Goal: Task Accomplishment & Management: Use online tool/utility

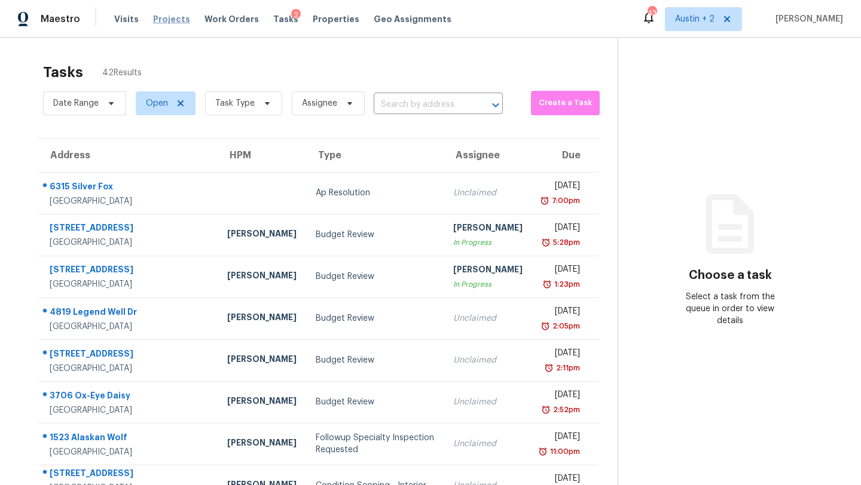
click at [174, 18] on span "Projects" at bounding box center [171, 19] width 37 height 12
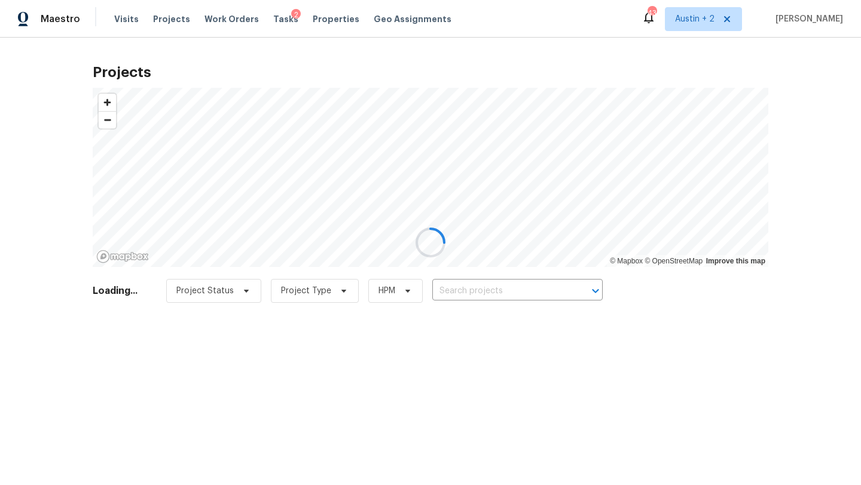
click at [497, 291] on div at bounding box center [430, 242] width 861 height 485
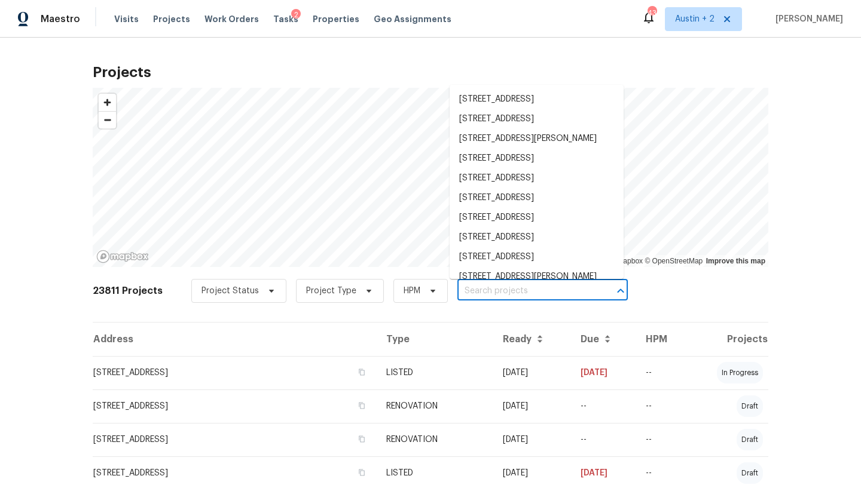
click at [502, 289] on input "text" at bounding box center [525, 291] width 137 height 19
paste input "3424 Clarksburg Dr , Austin, TX"
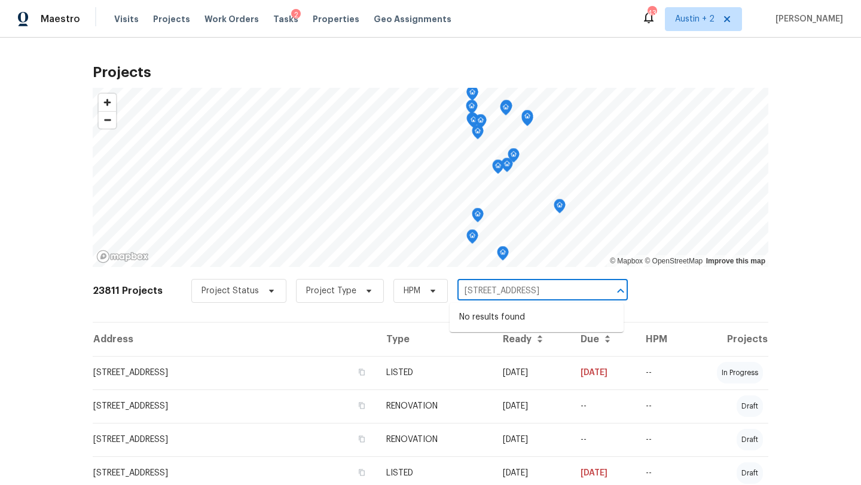
drag, startPoint x: 531, startPoint y: 290, endPoint x: 650, endPoint y: 293, distance: 118.4
click at [650, 293] on div "23811 Projects Project Status Project Type HPM 3424 Clarksburg Dr , Austin, TX ​" at bounding box center [431, 298] width 676 height 48
type input "3424 Clarksburg Dr"
click at [561, 316] on li "[STREET_ADDRESS]" at bounding box center [537, 318] width 174 height 20
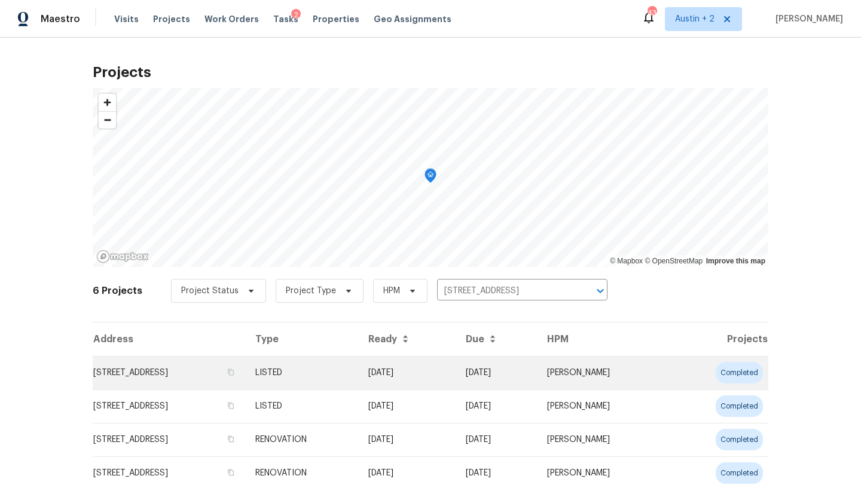
click at [191, 378] on td "[STREET_ADDRESS]" at bounding box center [169, 372] width 153 height 33
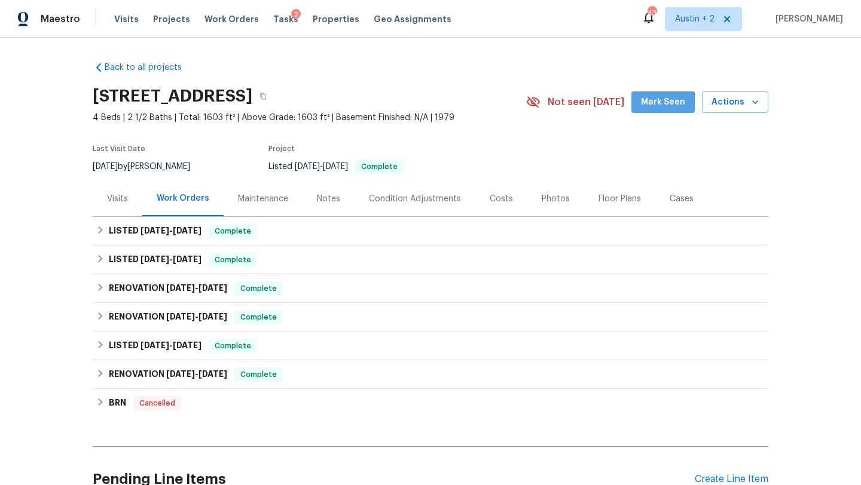
click at [659, 106] on span "Mark Seen" at bounding box center [663, 102] width 44 height 15
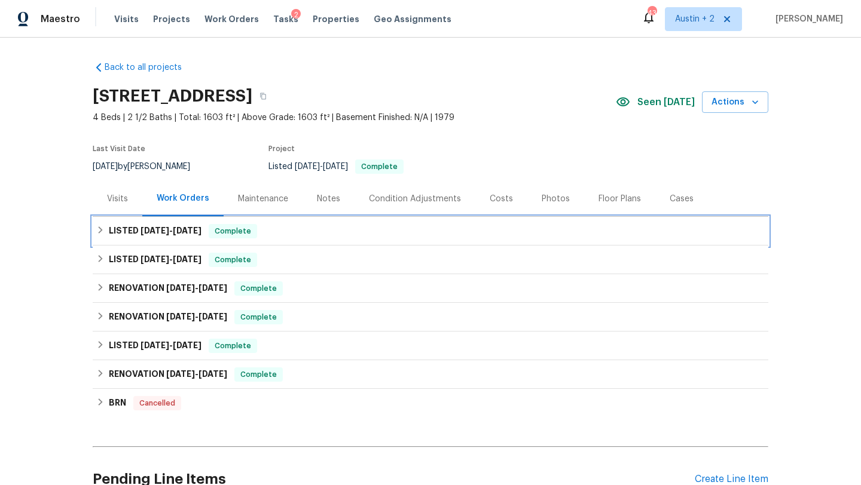
click at [313, 225] on div "LISTED 4/28/25 - 8/27/25 Complete" at bounding box center [430, 231] width 668 height 14
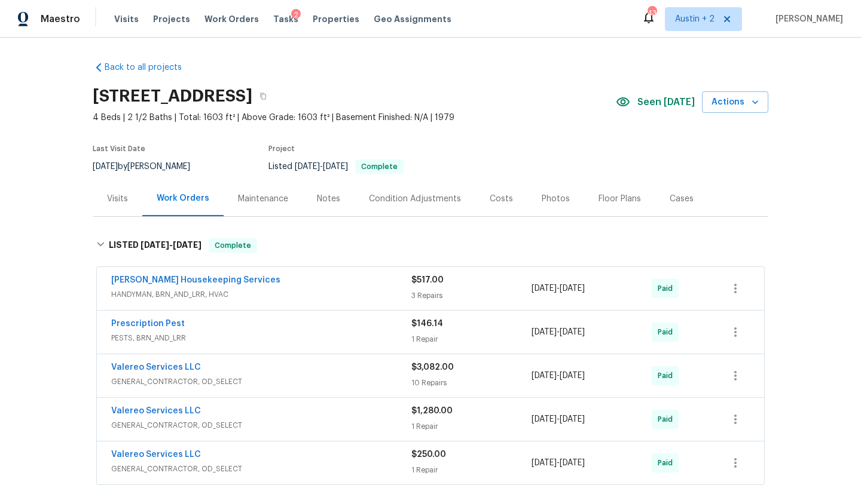
click at [326, 197] on div "Notes" at bounding box center [328, 199] width 23 height 12
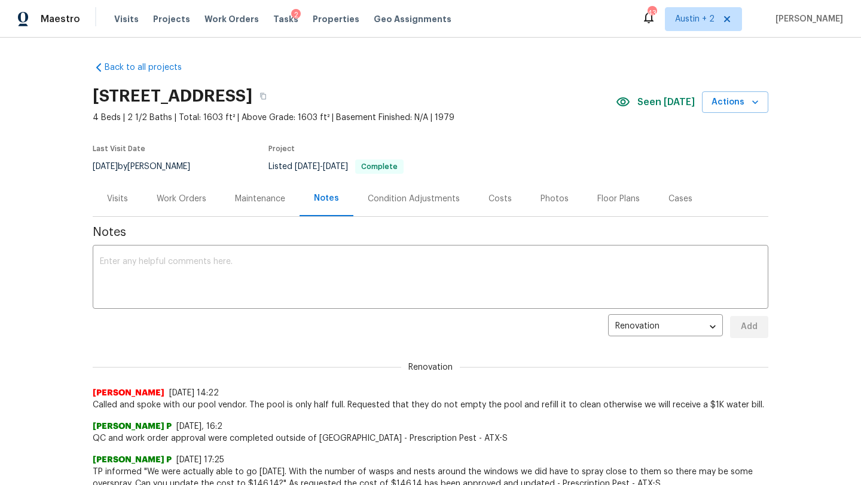
click at [185, 200] on div "Work Orders" at bounding box center [182, 199] width 50 height 12
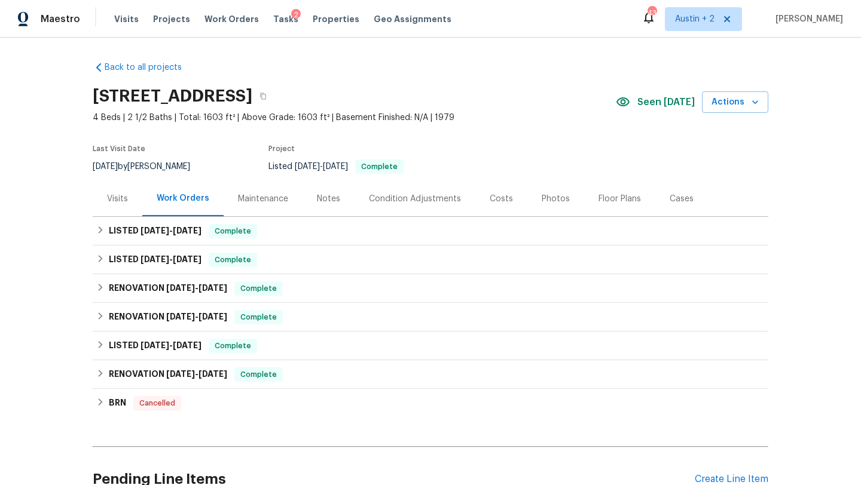
scroll to position [115, 0]
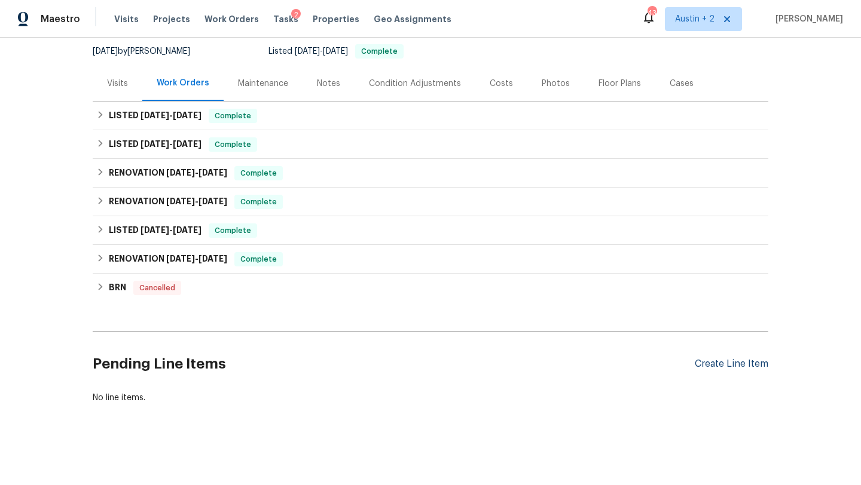
click at [742, 365] on div "Create Line Item" at bounding box center [732, 364] width 74 height 11
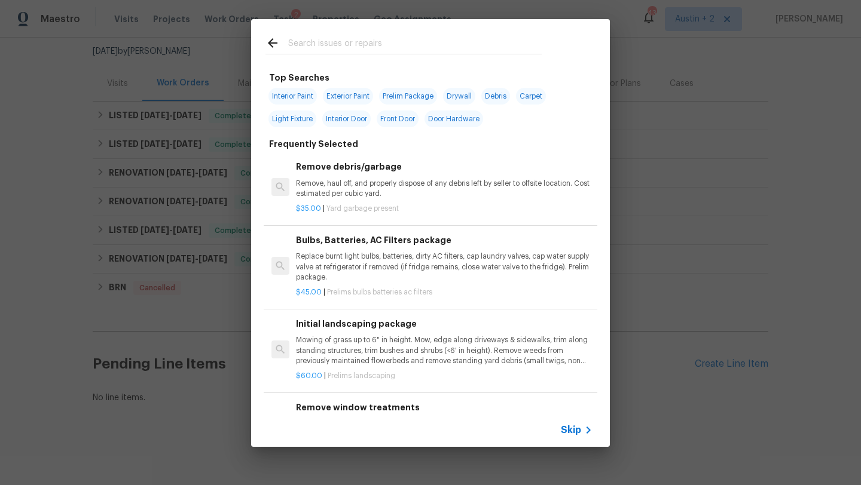
click at [362, 45] on input "text" at bounding box center [414, 45] width 253 height 18
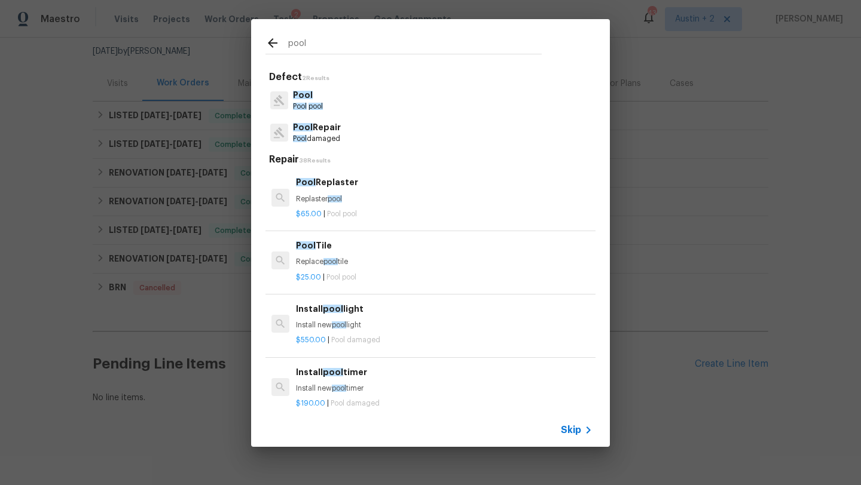
type input "pool"
click at [319, 131] on p "Pool Repair" at bounding box center [317, 127] width 48 height 13
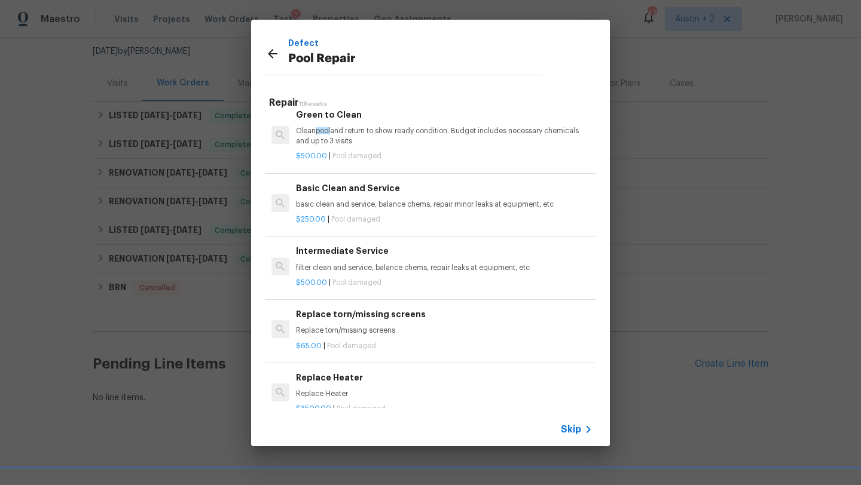
scroll to position [418, 0]
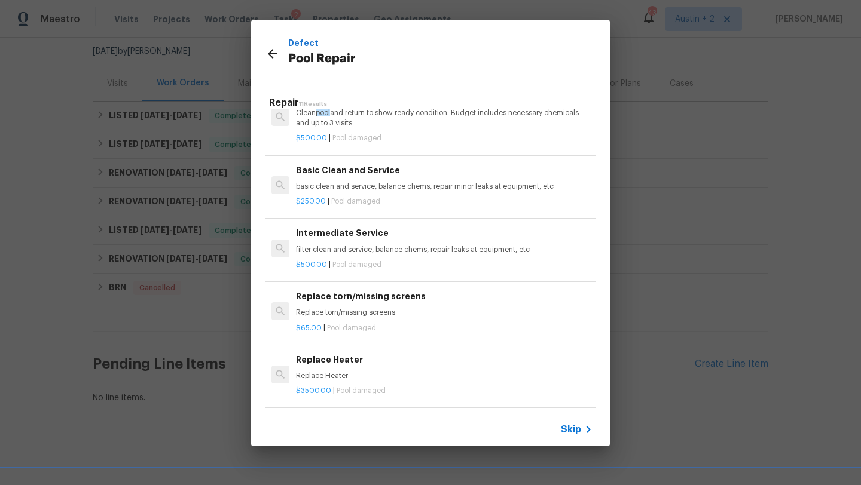
click at [365, 251] on p "filter clean and service, balance chems, repair leaks at equipment, etc" at bounding box center [444, 250] width 297 height 10
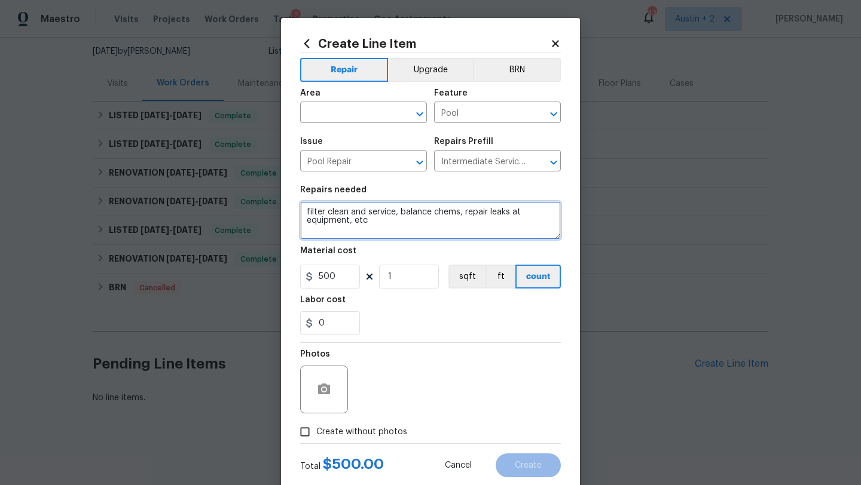
click at [389, 225] on textarea "filter clean and service, balance chems, repair leaks at equipment, etc" at bounding box center [430, 220] width 261 height 38
type textarea "filter clean and service, balance chems, repair leaks at equipment, etc. Instal…"
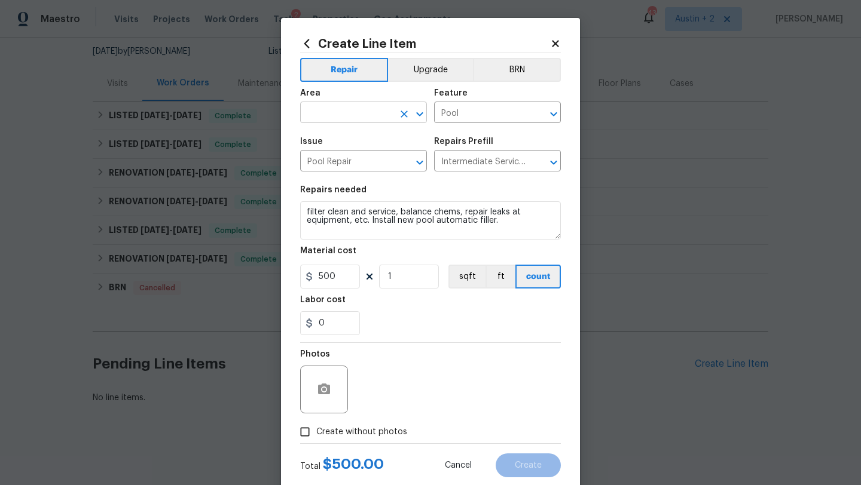
click at [344, 114] on input "text" at bounding box center [346, 114] width 93 height 19
click at [342, 154] on li "Exterior Overall" at bounding box center [363, 161] width 127 height 20
type input "Exterior Overall"
drag, startPoint x: 339, startPoint y: 279, endPoint x: 279, endPoint y: 277, distance: 60.4
click at [279, 277] on div "Create Line Item Repair Upgrade BRN Area Exterior Overall ​ Feature Pool ​ Issu…" at bounding box center [430, 242] width 861 height 485
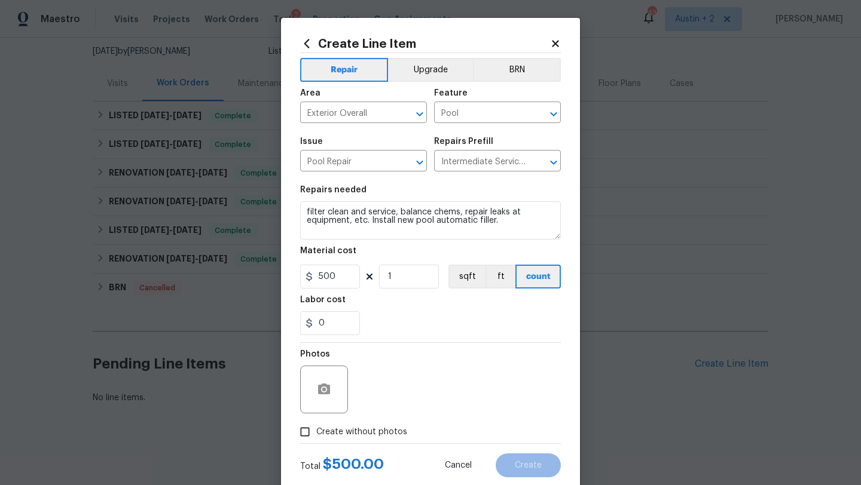
click at [423, 319] on div "0" at bounding box center [430, 323] width 261 height 24
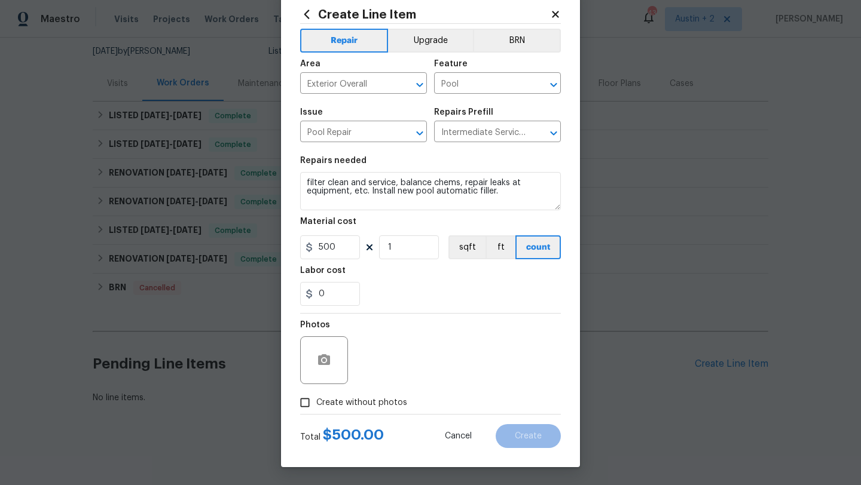
click at [374, 400] on span "Create without photos" at bounding box center [361, 403] width 91 height 13
click at [316, 400] on input "Create without photos" at bounding box center [305, 403] width 23 height 23
checkbox input "true"
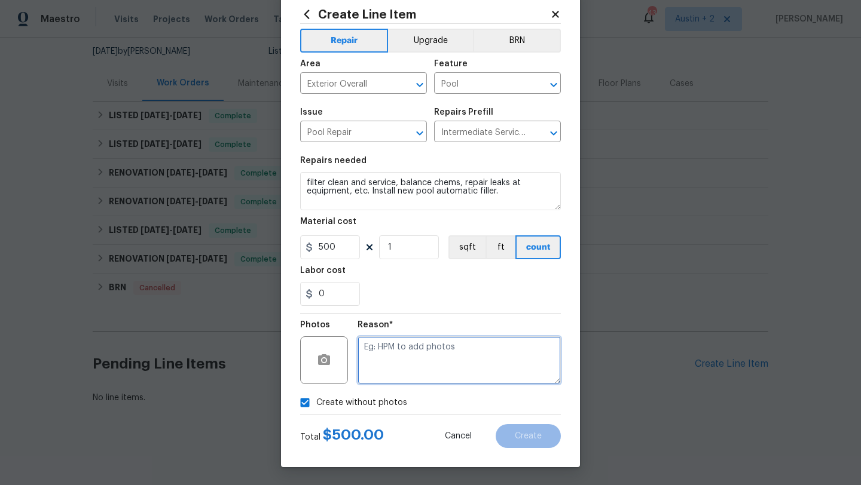
click at [441, 362] on textarea at bounding box center [458, 361] width 203 height 48
type textarea ".."
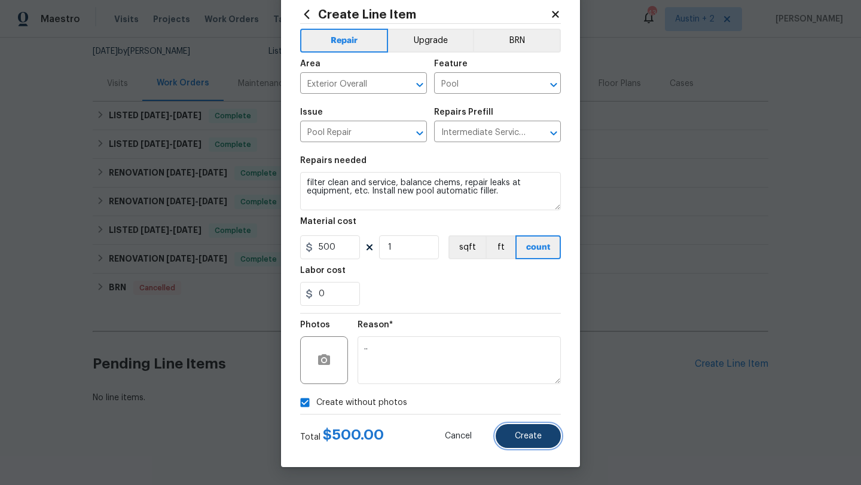
click at [530, 432] on span "Create" at bounding box center [528, 436] width 27 height 9
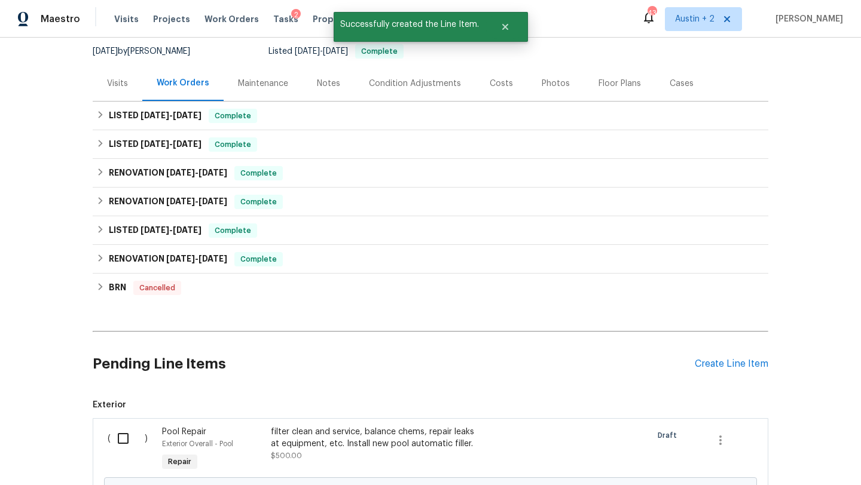
scroll to position [252, 0]
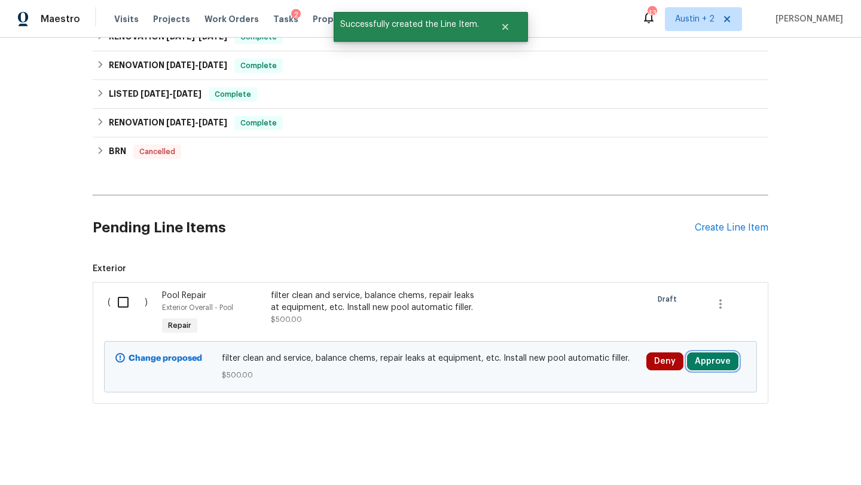
click at [711, 363] on button "Approve" at bounding box center [712, 362] width 51 height 18
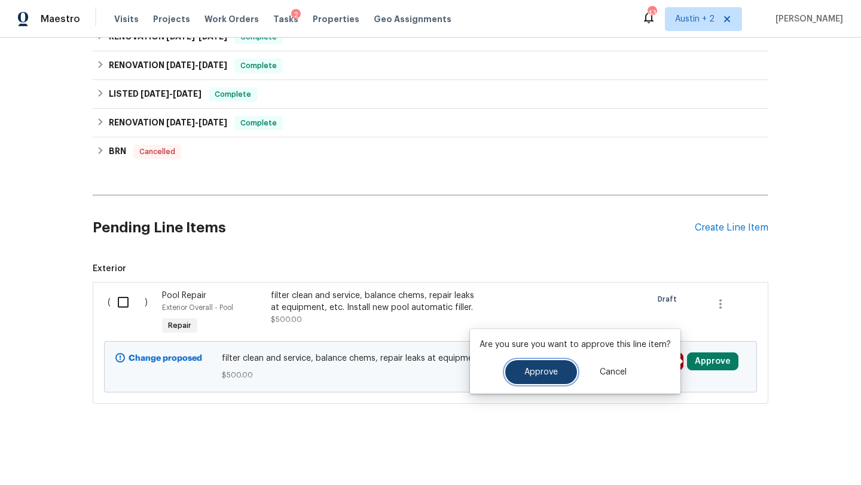
click at [539, 368] on span "Approve" at bounding box center [540, 372] width 33 height 9
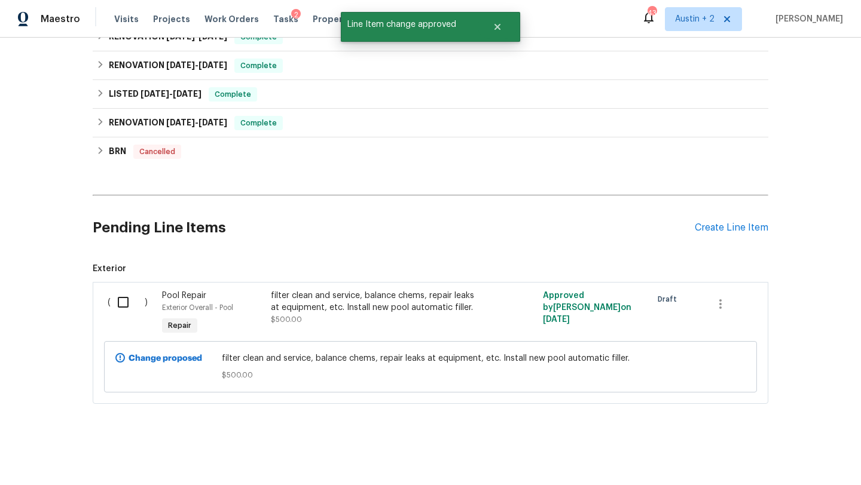
click at [123, 298] on input "checkbox" at bounding box center [128, 302] width 34 height 25
checkbox input "true"
click at [795, 451] on span "Create Work Order" at bounding box center [793, 455] width 80 height 15
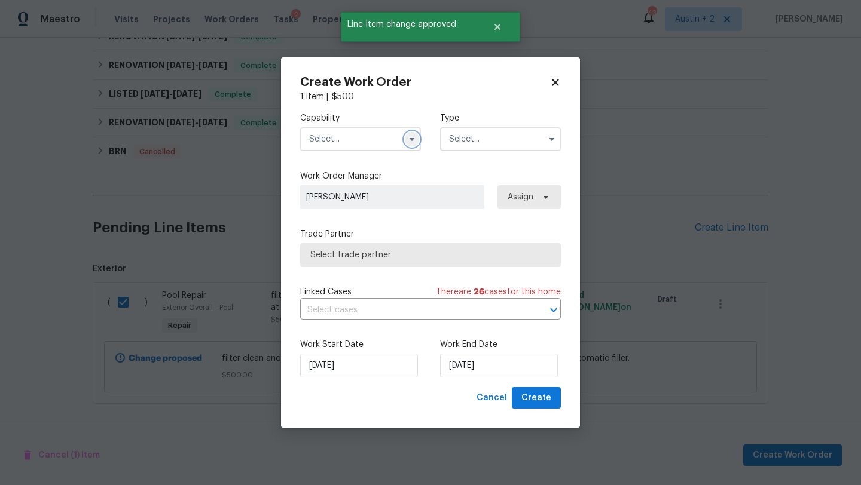
click at [410, 139] on icon "button" at bounding box center [411, 139] width 5 height 3
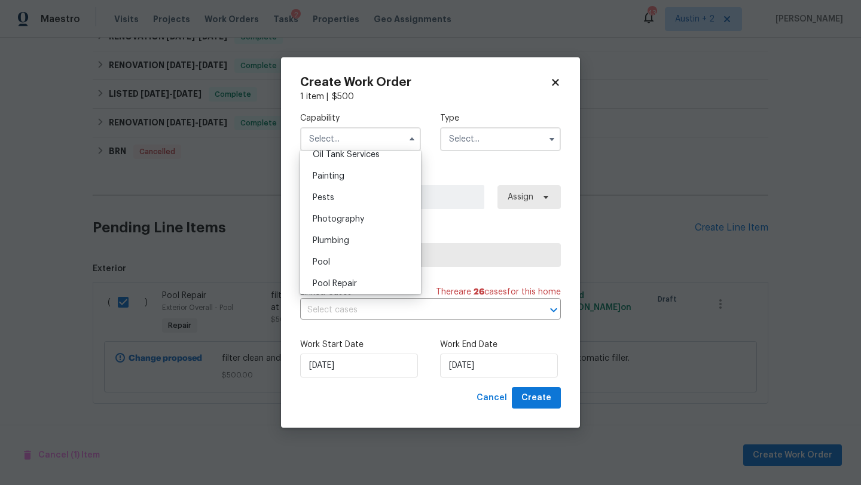
scroll to position [995, 0]
click at [365, 264] on div "Pool" at bounding box center [360, 260] width 115 height 22
type input "Pool"
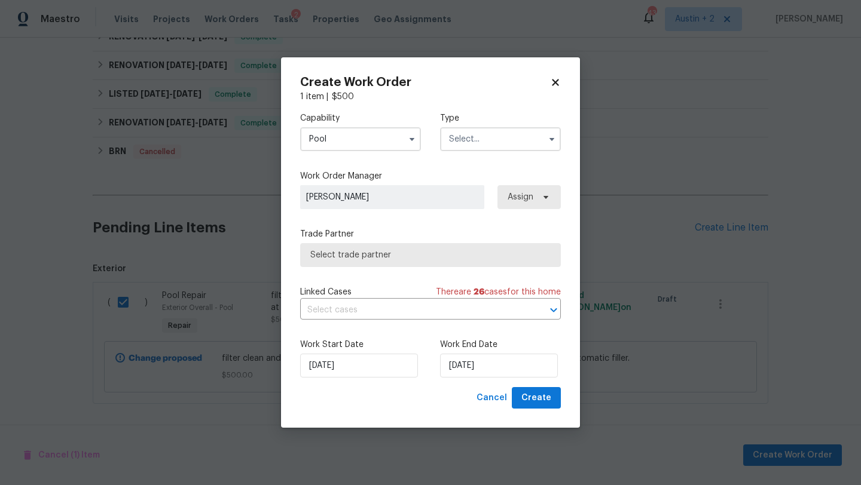
click at [495, 133] on input "text" at bounding box center [500, 139] width 121 height 24
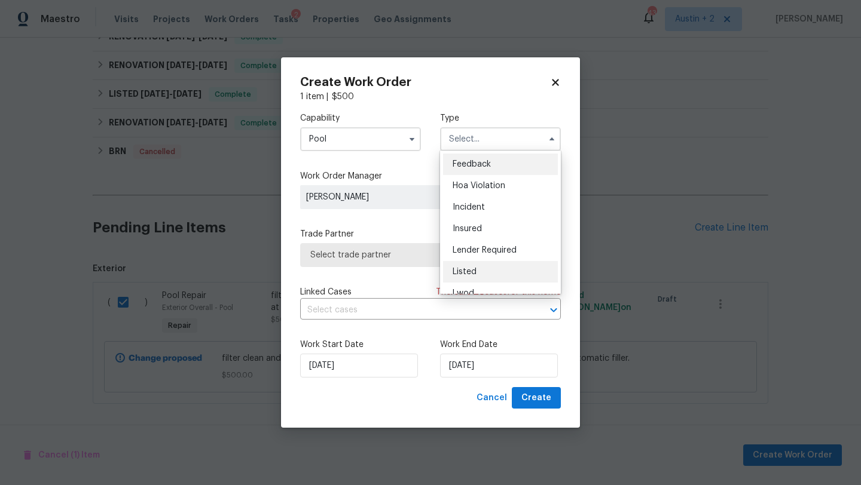
click at [481, 273] on div "Listed" at bounding box center [500, 272] width 115 height 22
type input "Listed"
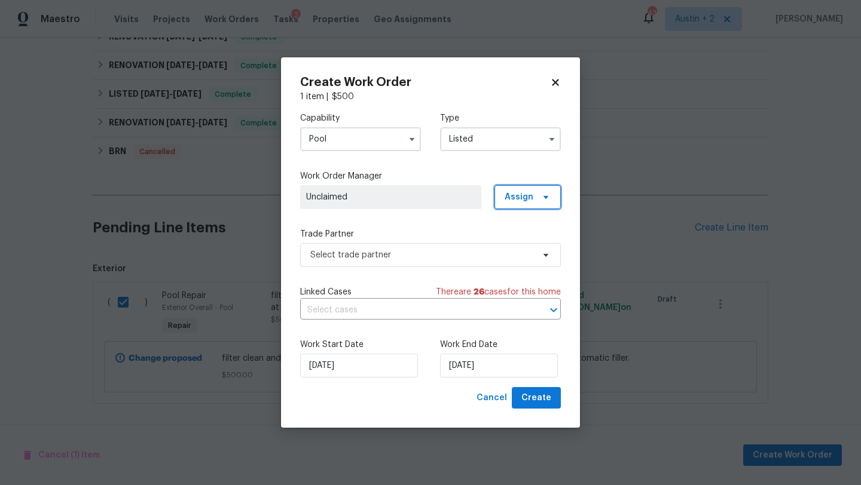
click at [540, 191] on span "Assign" at bounding box center [527, 197] width 66 height 24
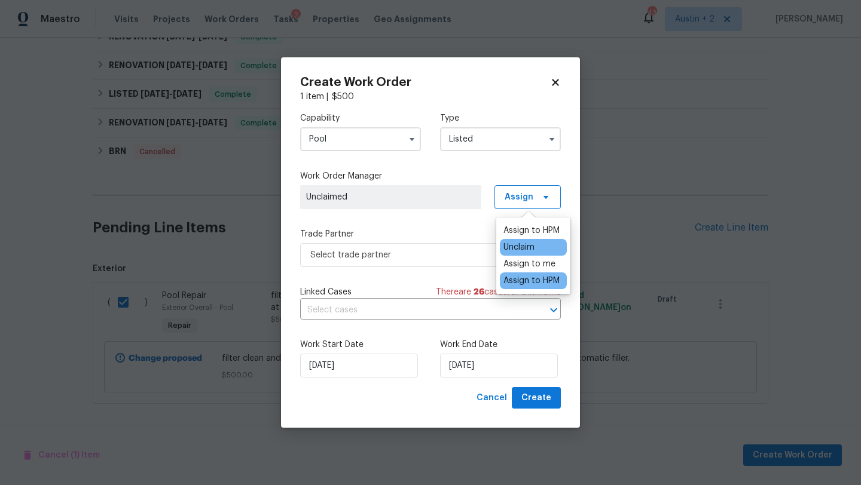
click at [524, 284] on div "Assign to HPM" at bounding box center [531, 281] width 56 height 12
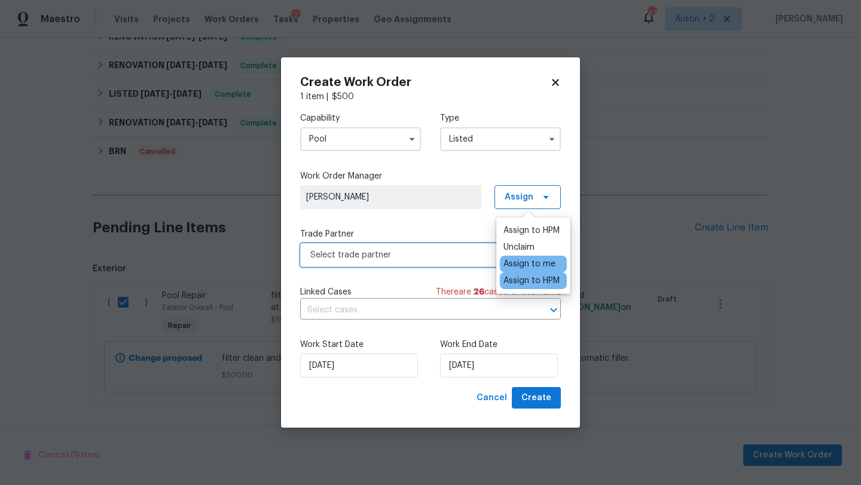
click at [469, 246] on span "Select trade partner" at bounding box center [430, 255] width 261 height 24
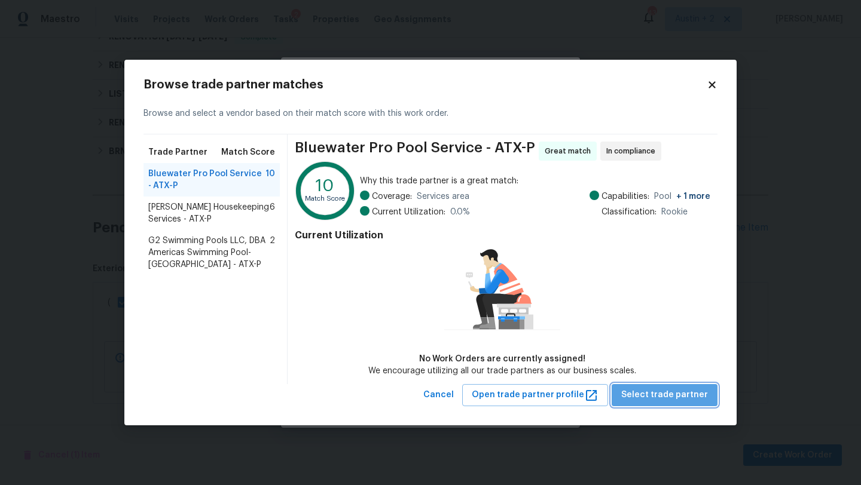
click at [673, 395] on span "Select trade partner" at bounding box center [664, 395] width 87 height 15
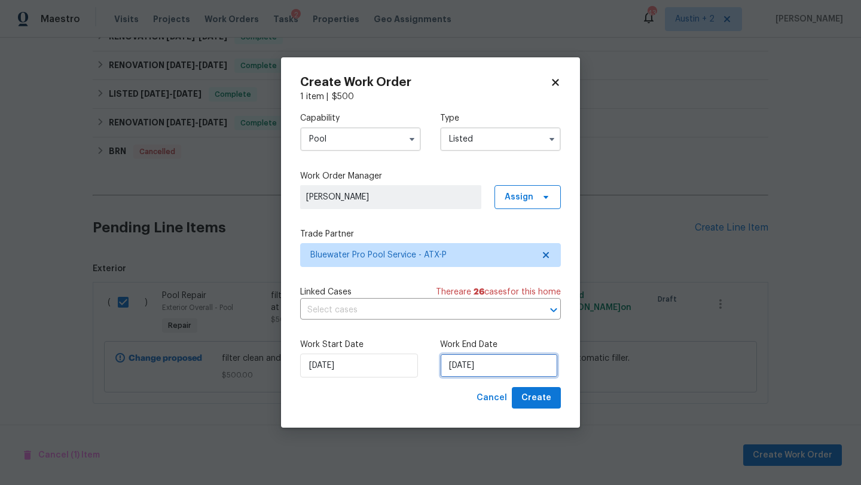
click at [504, 375] on input "9/16/2025" at bounding box center [499, 366] width 118 height 24
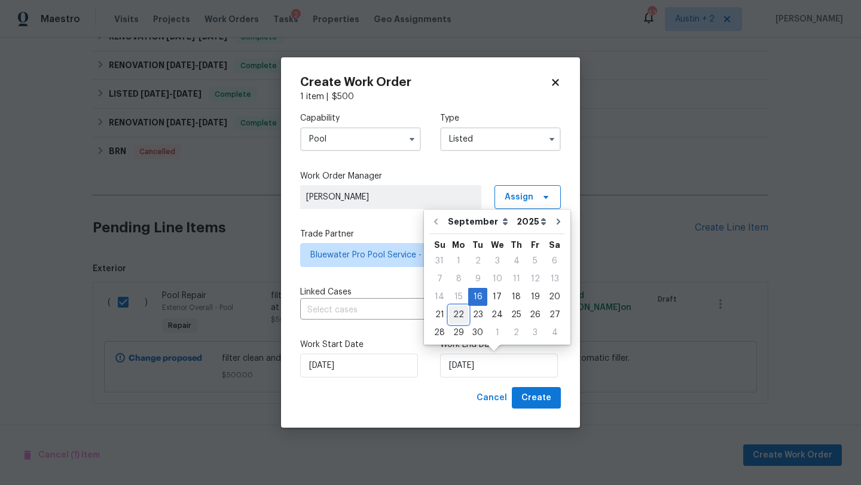
click at [456, 314] on div "22" at bounding box center [458, 315] width 19 height 17
type input "9/22/2025"
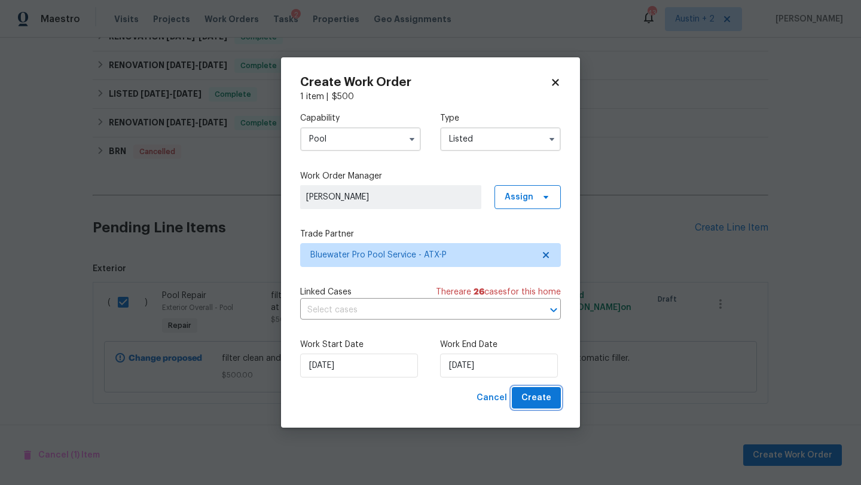
click at [529, 398] on span "Create" at bounding box center [536, 398] width 30 height 15
checkbox input "false"
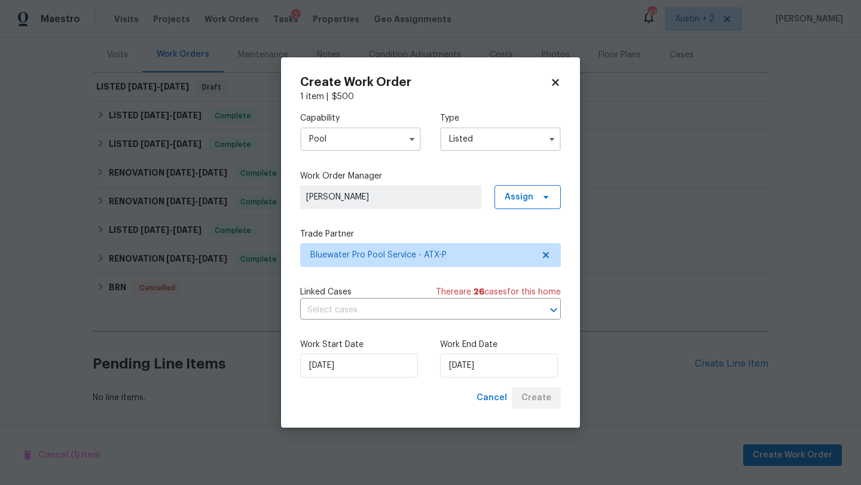
scroll to position [144, 0]
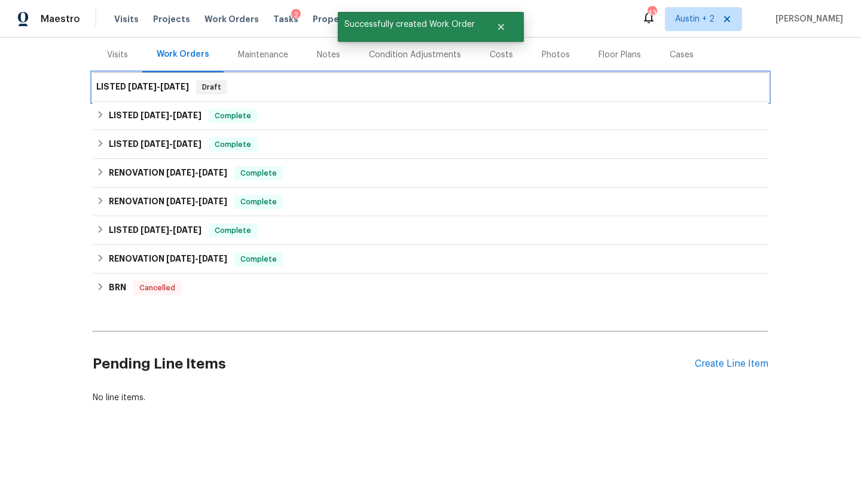
click at [273, 94] on div "LISTED 9/16/25 - 9/22/25 Draft" at bounding box center [431, 87] width 676 height 29
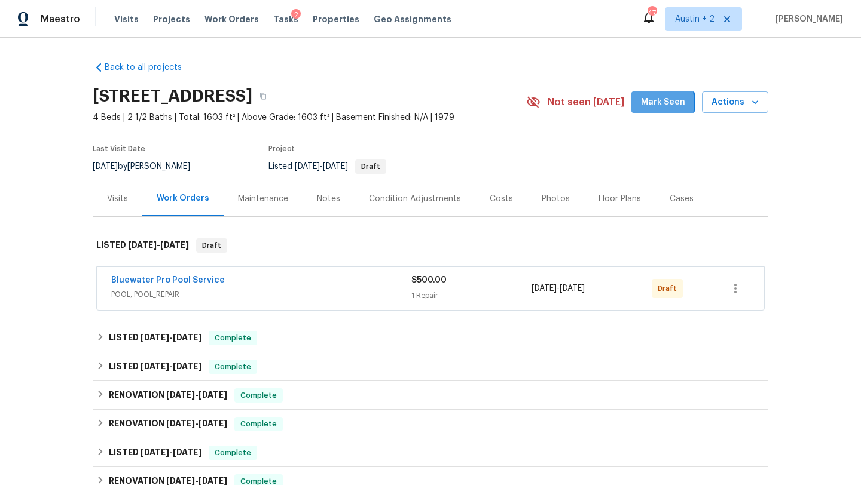
click at [643, 102] on button "Mark Seen" at bounding box center [662, 102] width 63 height 22
click at [734, 291] on icon "button" at bounding box center [735, 289] width 14 height 14
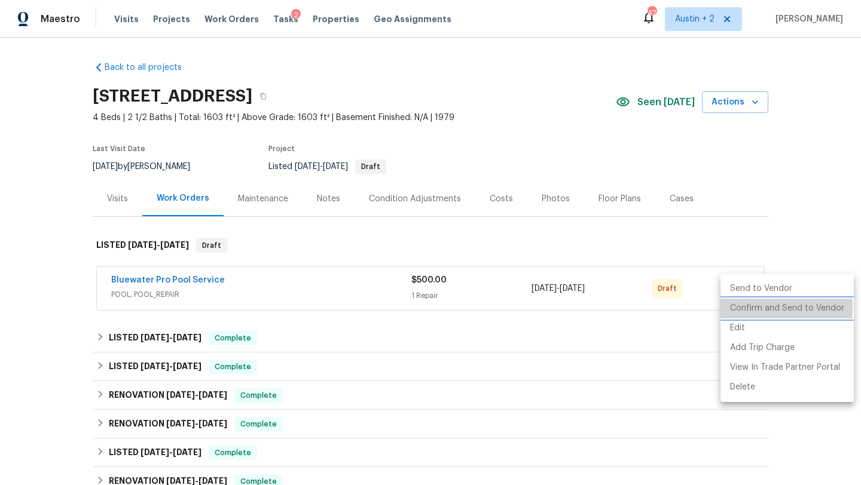
click at [738, 308] on li "Confirm and Send to Vendor" at bounding box center [786, 309] width 133 height 20
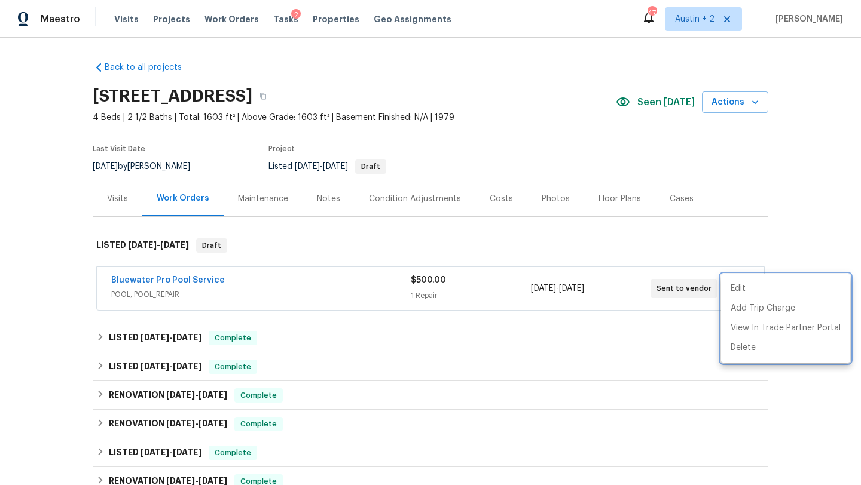
click at [197, 280] on div at bounding box center [430, 242] width 861 height 485
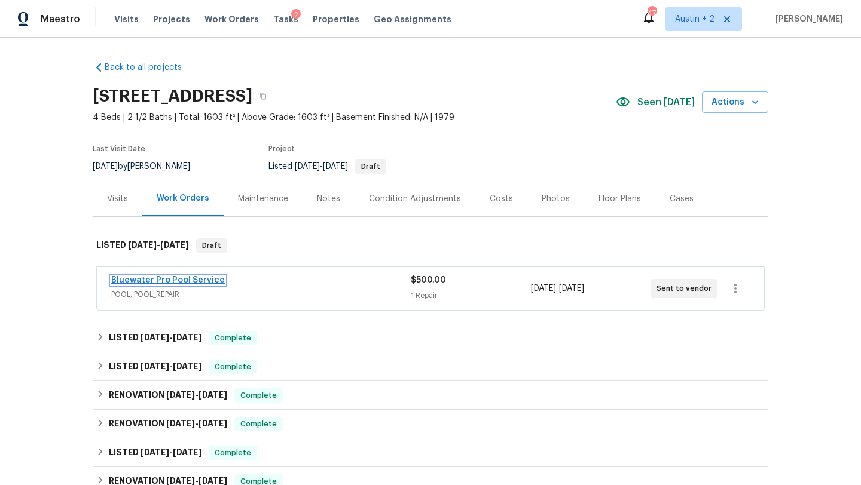
click at [205, 280] on link "Bluewater Pro Pool Service" at bounding box center [168, 280] width 114 height 8
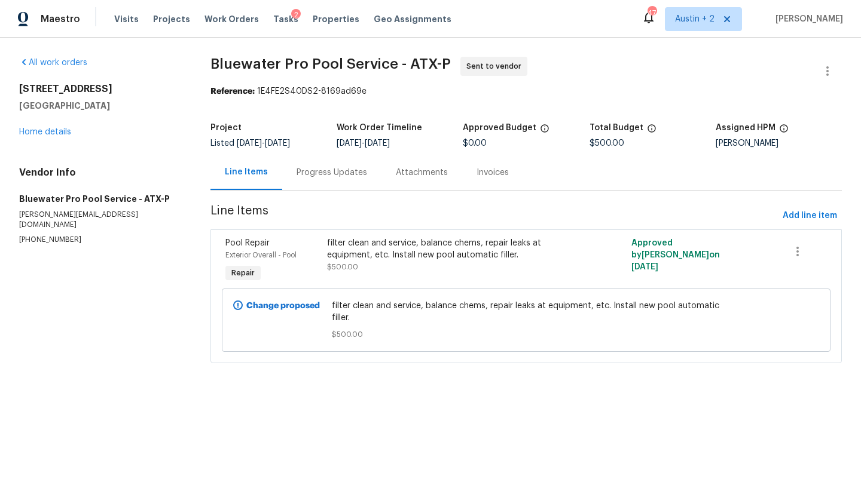
click at [317, 174] on div "Progress Updates" at bounding box center [332, 173] width 71 height 12
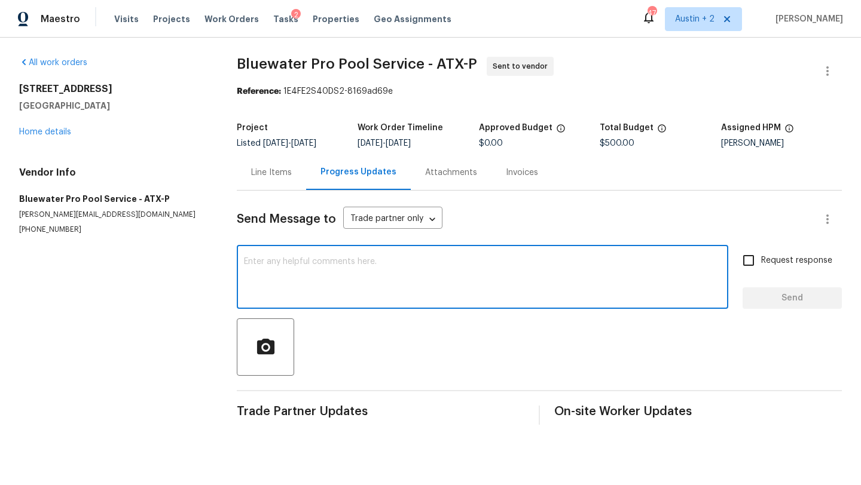
click at [352, 259] on textarea at bounding box center [482, 279] width 477 height 42
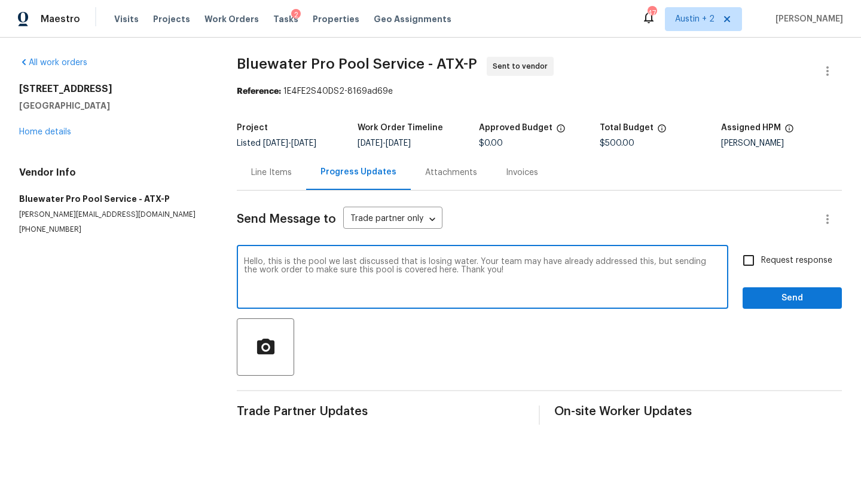
type textarea "Hello, this is the pool we last discussed that is losing water. Your team may h…"
click at [794, 262] on span "Request response" at bounding box center [796, 261] width 71 height 13
click at [761, 262] on input "Request response" at bounding box center [748, 260] width 25 height 25
checkbox input "true"
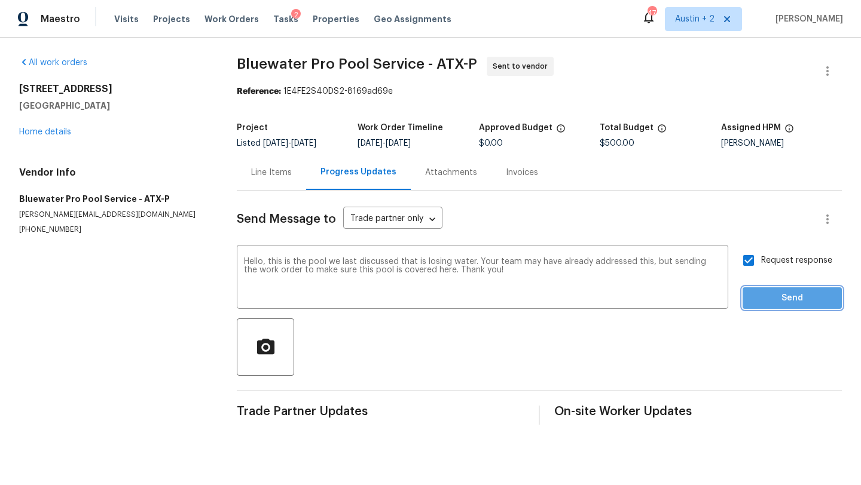
click at [791, 301] on span "Send" at bounding box center [792, 298] width 80 height 15
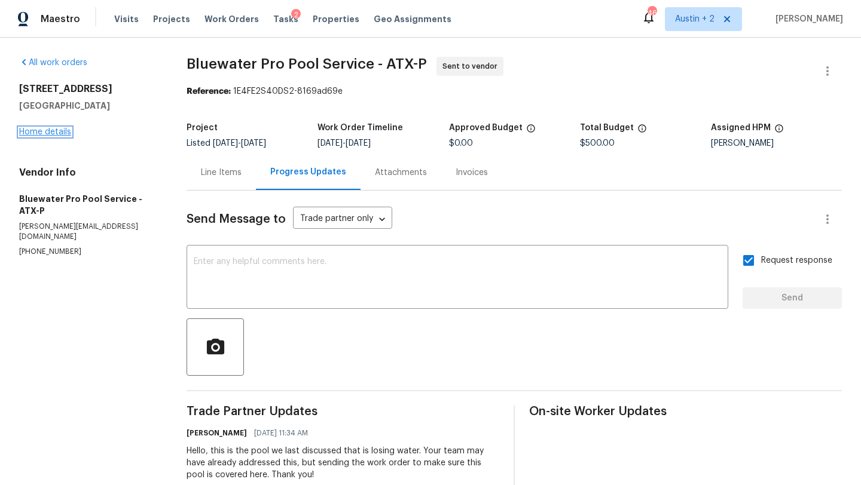
click at [52, 133] on link "Home details" at bounding box center [45, 132] width 52 height 8
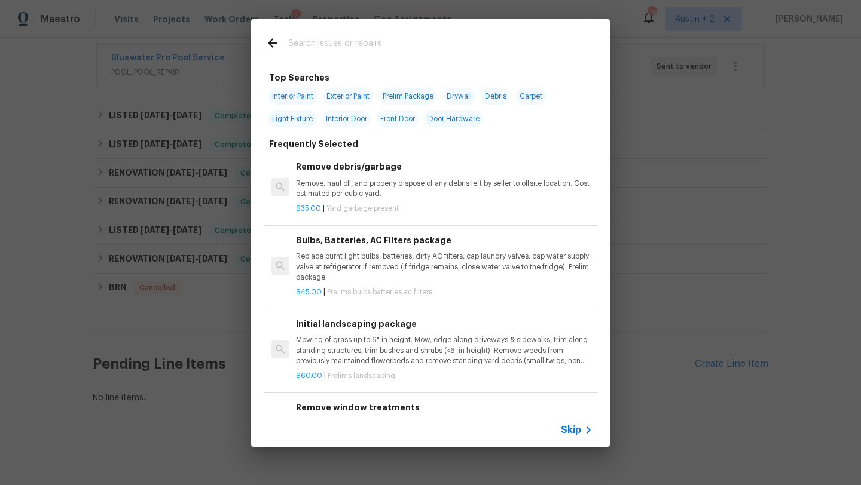
click at [382, 45] on input "text" at bounding box center [414, 45] width 253 height 18
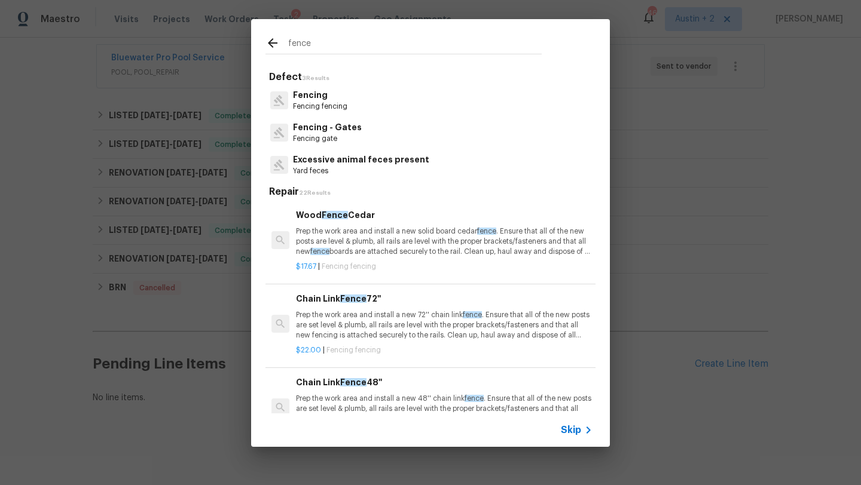
type input "fence"
click at [313, 109] on p "Fencing fencing" at bounding box center [320, 107] width 54 height 10
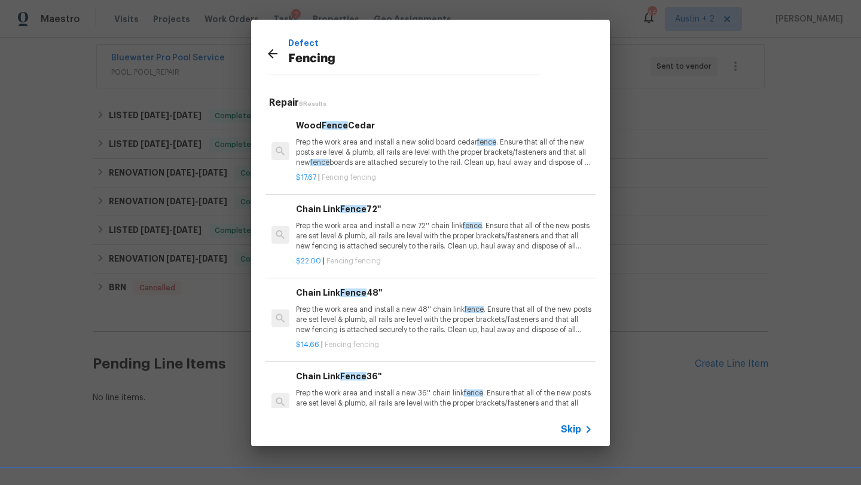
click at [400, 148] on p "Prep the work area and install a new solid board cedar fence . Ensure that all …" at bounding box center [444, 152] width 297 height 30
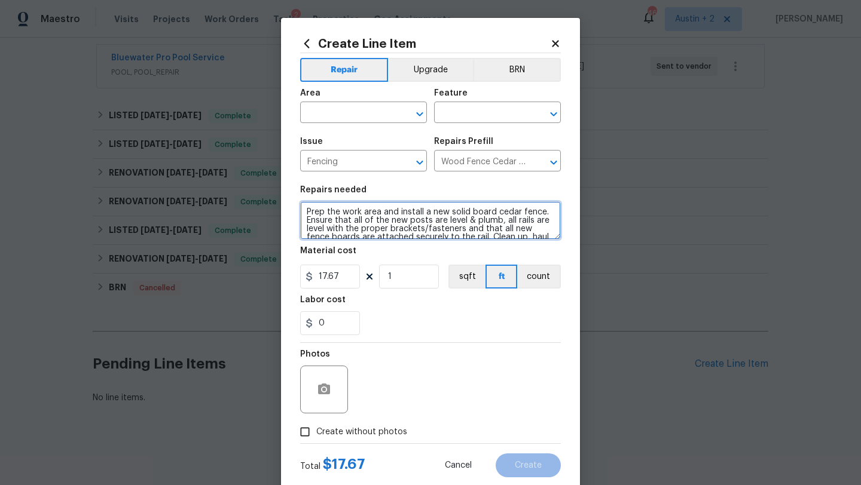
scroll to position [17, 0]
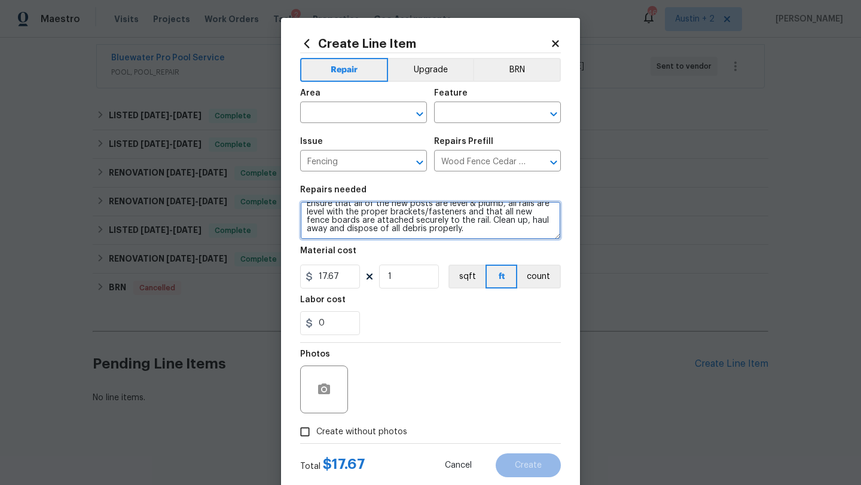
drag, startPoint x: 305, startPoint y: 211, endPoint x: 398, endPoint y: 308, distance: 134.4
click at [398, 308] on section "Repairs needed Prep the work area and install a new solid board cedar fence. En…" at bounding box center [430, 261] width 261 height 164
click at [357, 111] on input "text" at bounding box center [346, 114] width 93 height 19
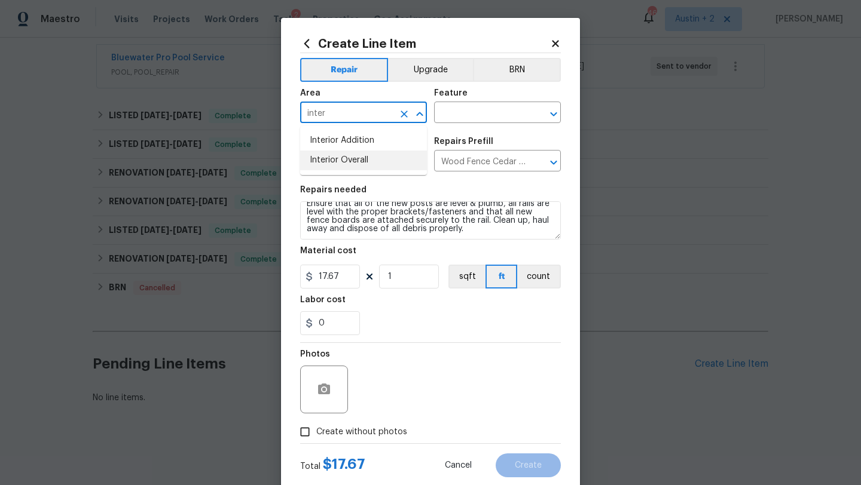
click at [368, 163] on li "Interior Overall" at bounding box center [363, 161] width 127 height 20
type input "Interior Overall"
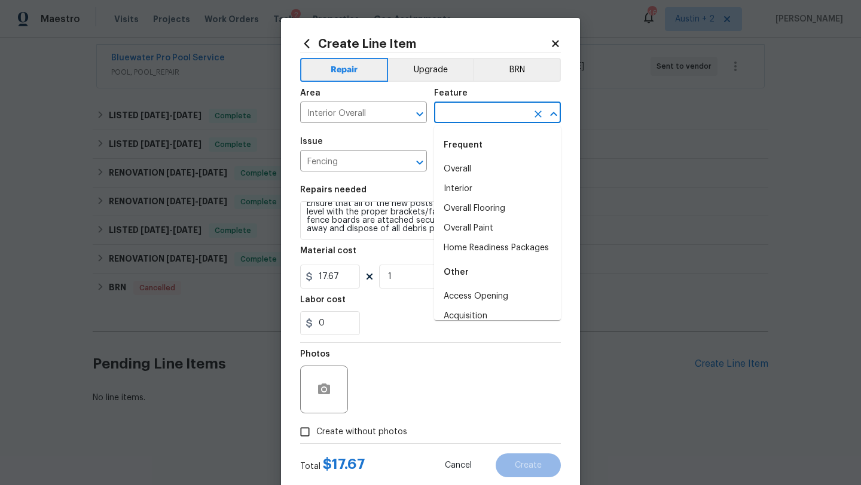
click at [470, 114] on input "text" at bounding box center [480, 114] width 93 height 19
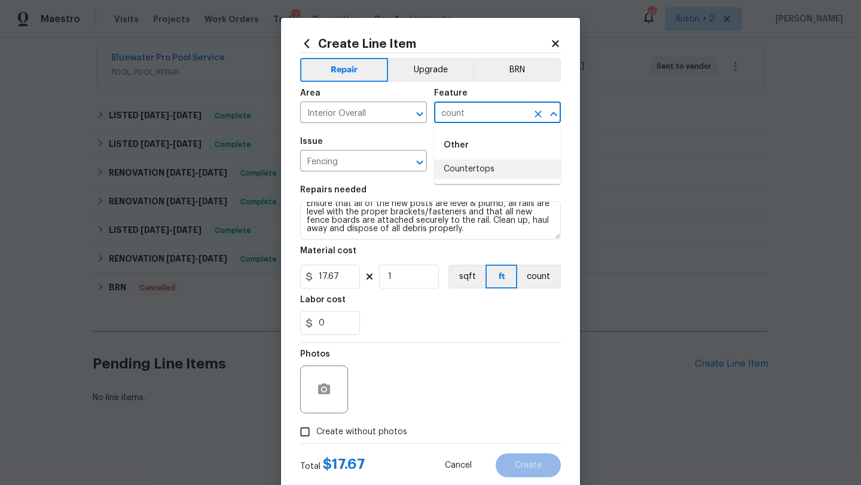
click at [469, 173] on li "Countertops" at bounding box center [497, 170] width 127 height 20
type input "Countertops"
click at [368, 163] on input "Fencing" at bounding box center [346, 162] width 93 height 19
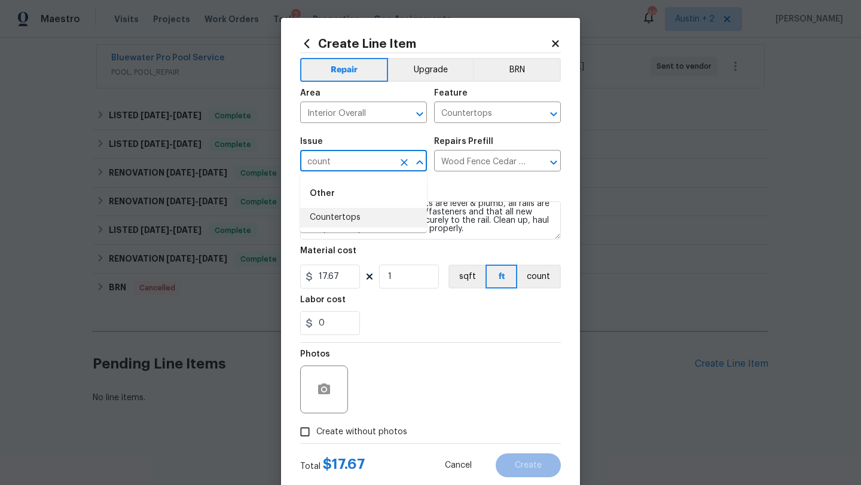
click at [367, 218] on li "Countertops" at bounding box center [363, 218] width 127 height 20
type input "Countertops"
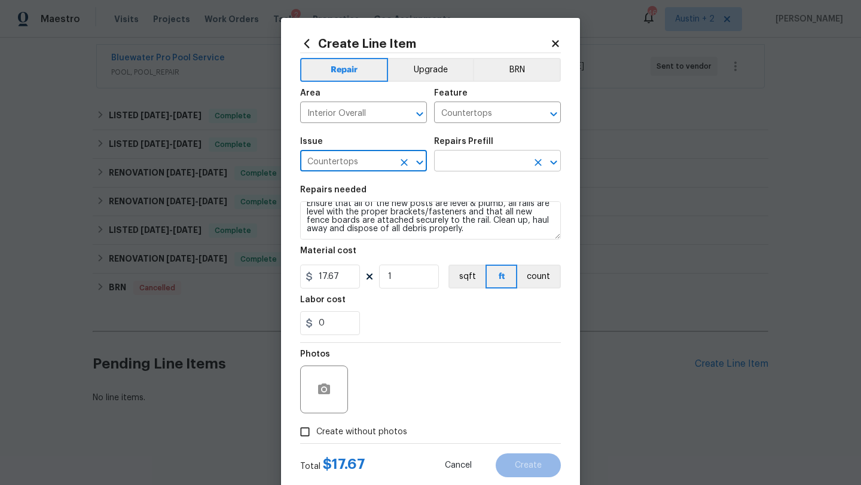
type input "Countertops"
click at [500, 158] on input "text" at bounding box center [480, 162] width 93 height 19
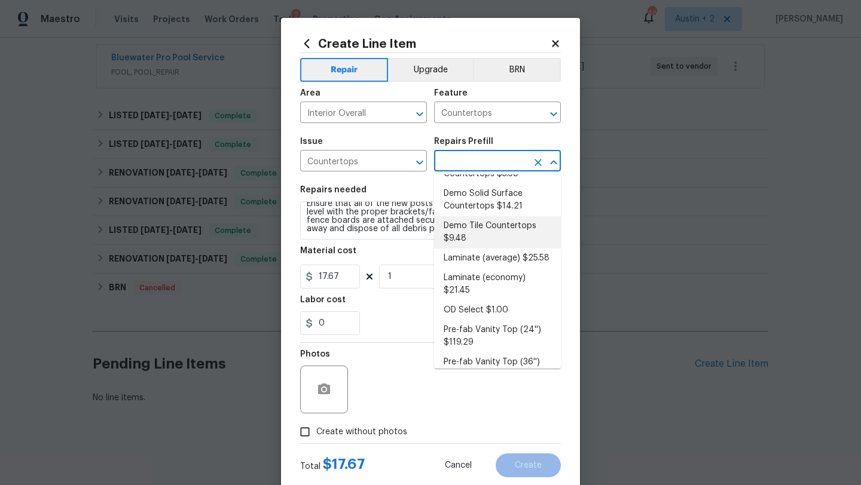
scroll to position [133, 0]
click at [490, 260] on li "Laminate (average) $25.58" at bounding box center [497, 257] width 127 height 20
type textarea "Remove the existing laminate countertops and replace with new (PM to approve st…"
type input "Laminate (average) $25.58"
type input "25.58"
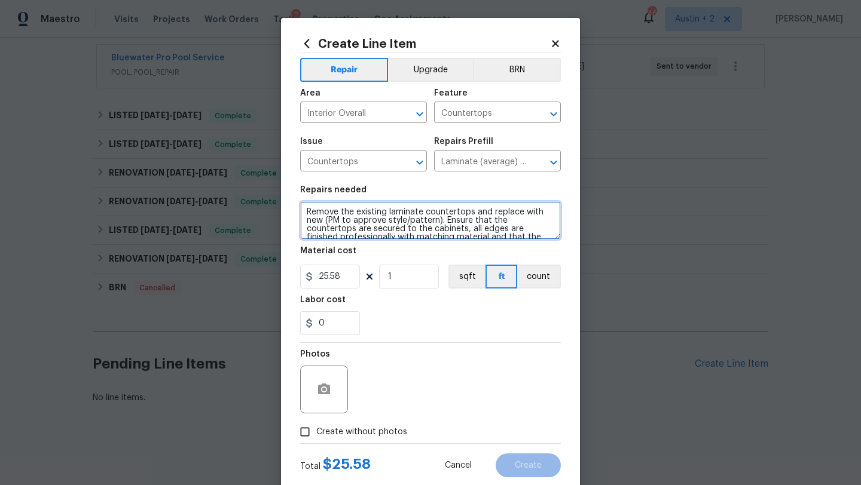
scroll to position [33, 0]
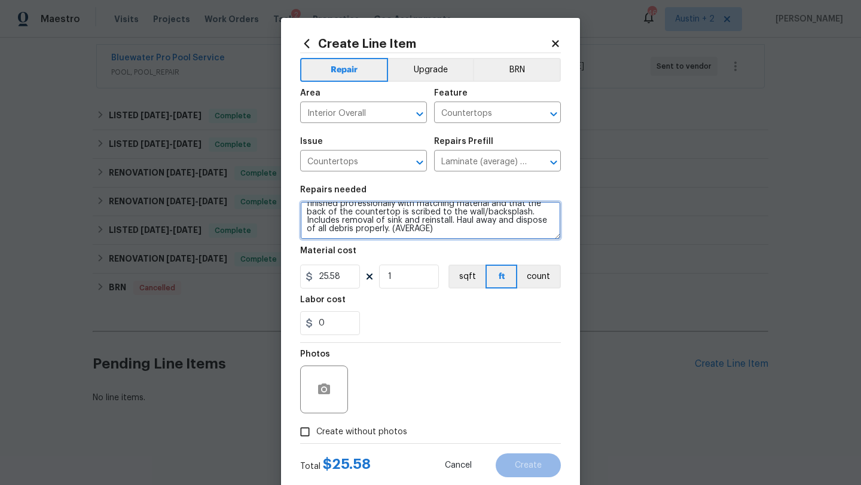
drag, startPoint x: 308, startPoint y: 212, endPoint x: 374, endPoint y: 302, distance: 111.8
click at [374, 302] on section "Repairs needed Remove the existing laminate countertops and replace with new (P…" at bounding box center [430, 261] width 261 height 164
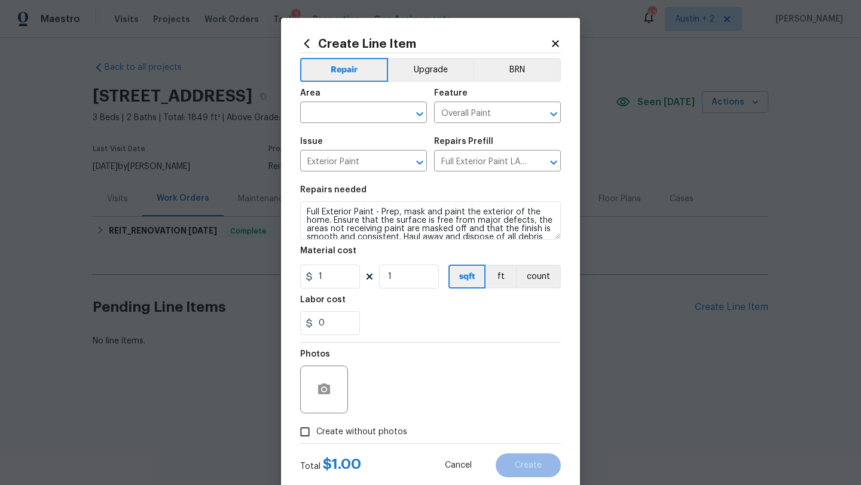
scroll to position [25, 0]
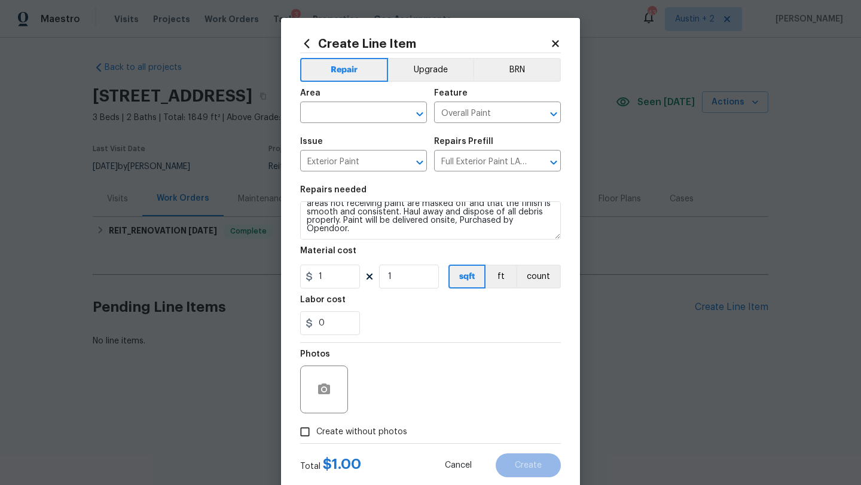
click at [554, 42] on icon at bounding box center [555, 43] width 7 height 7
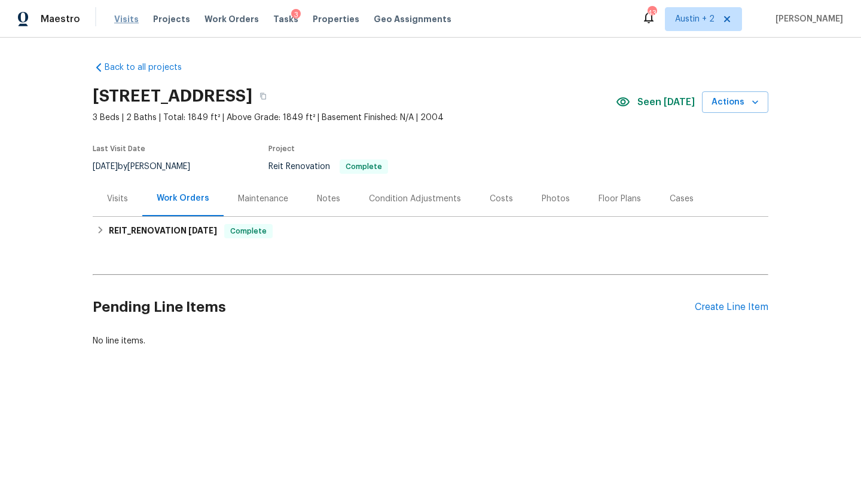
click at [124, 20] on span "Visits" at bounding box center [126, 19] width 25 height 12
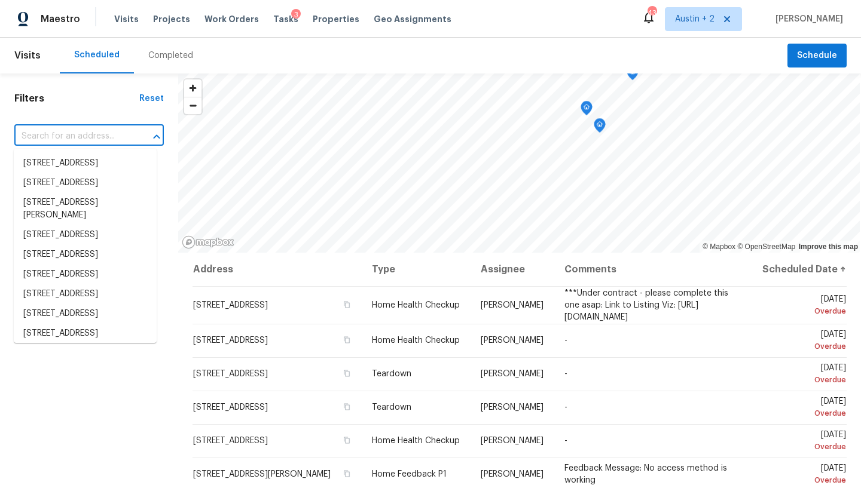
click at [96, 140] on input "text" at bounding box center [72, 136] width 116 height 19
paste input "[STREET_ADDRESS]"
type input "[STREET_ADDRESS]"
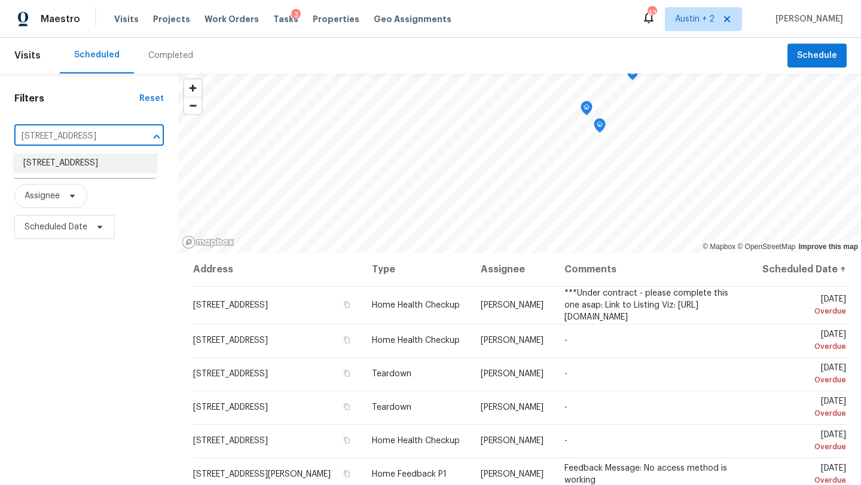
click at [77, 173] on li "[STREET_ADDRESS]" at bounding box center [85, 164] width 143 height 20
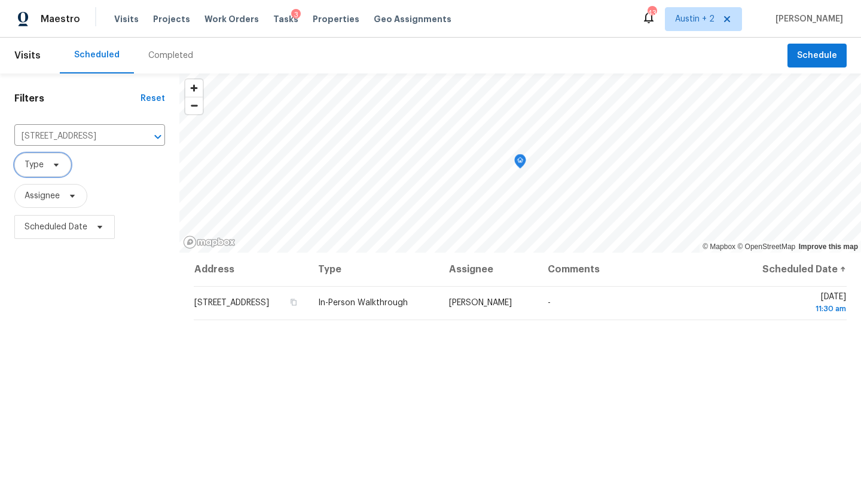
click at [56, 164] on icon at bounding box center [56, 165] width 5 height 3
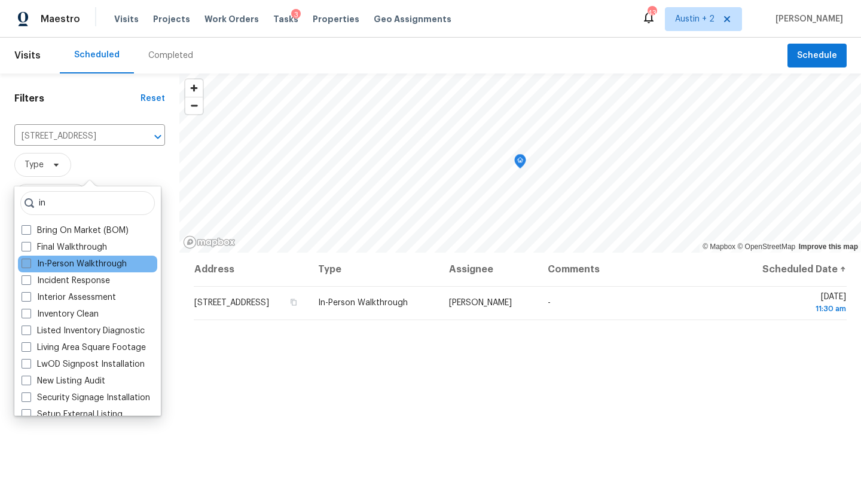
type input "in"
click at [101, 259] on label "In-Person Walkthrough" at bounding box center [74, 264] width 105 height 12
click at [29, 259] on input "In-Person Walkthrough" at bounding box center [26, 262] width 8 height 8
checkbox input "true"
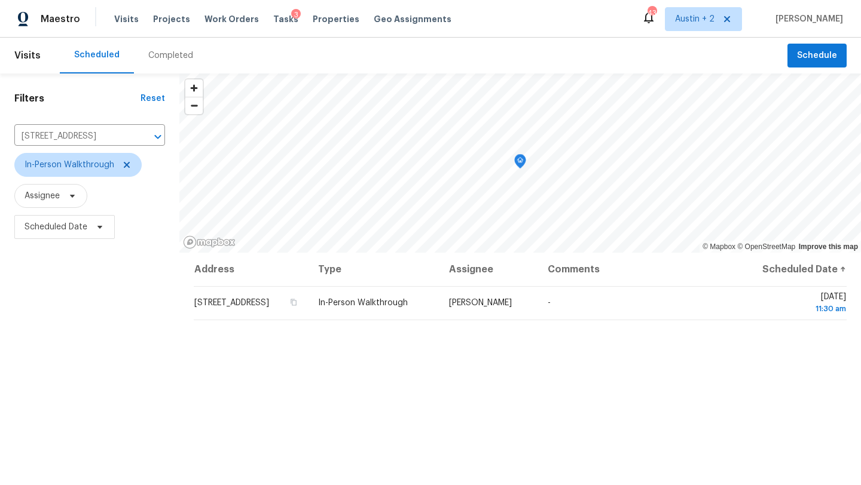
click at [253, 56] on div "Scheduled Completed" at bounding box center [424, 56] width 728 height 36
click at [140, 137] on icon "Clear" at bounding box center [142, 137] width 12 height 12
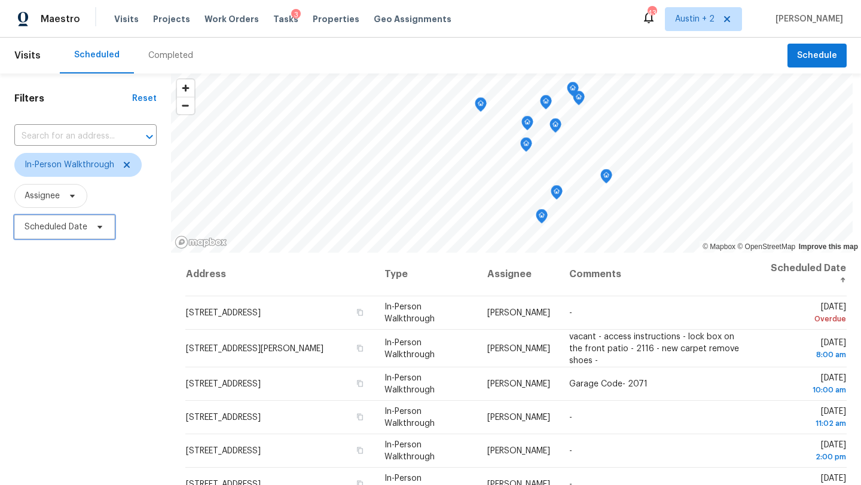
click at [90, 227] on span "Scheduled Date" at bounding box center [64, 227] width 100 height 24
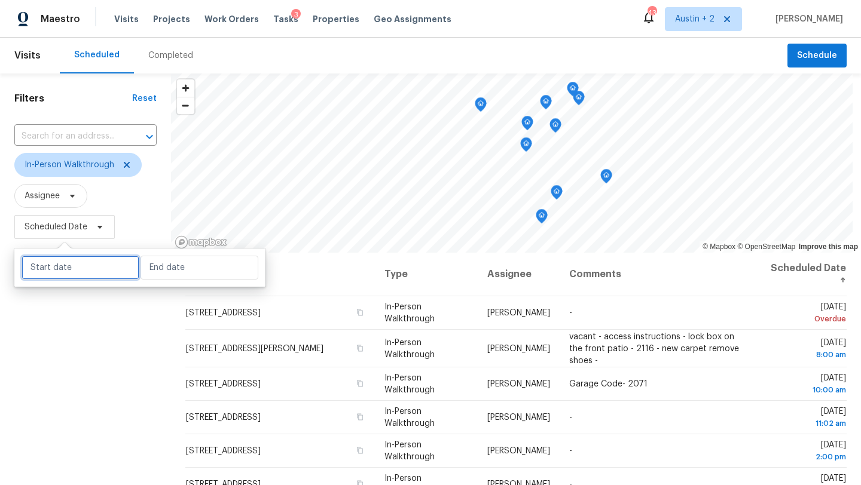
select select "8"
select select "2025"
select select "9"
select select "2025"
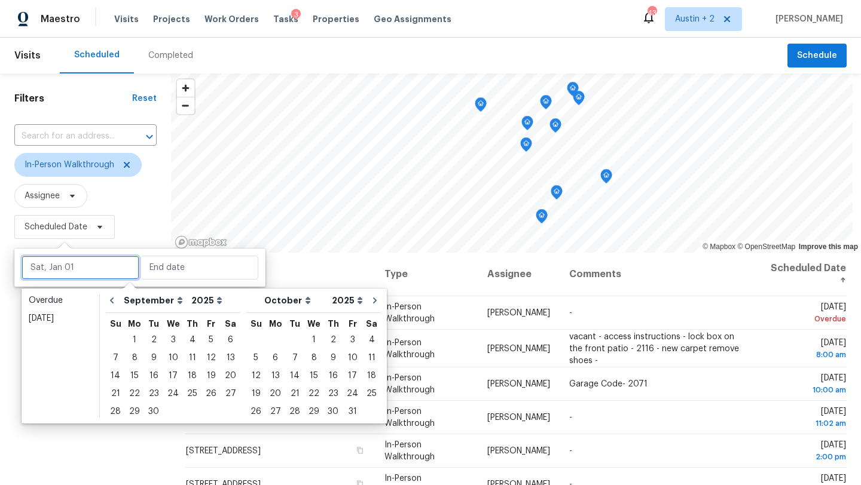
click at [85, 271] on input "text" at bounding box center [81, 268] width 118 height 24
click at [154, 377] on div "16" at bounding box center [153, 376] width 19 height 17
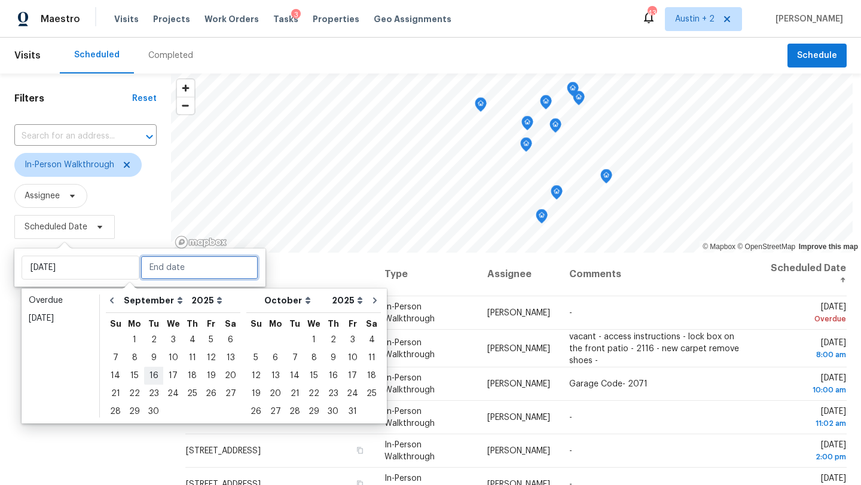
type input "Tue, Sep 16"
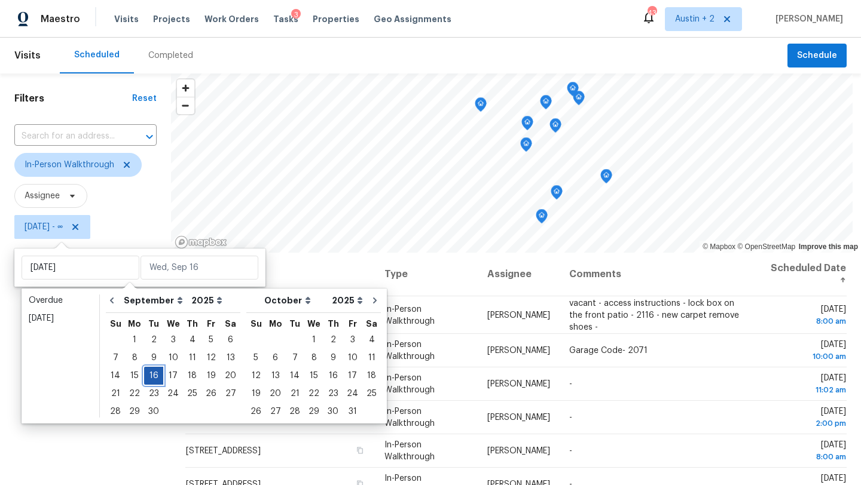
click at [154, 376] on div "16" at bounding box center [153, 376] width 19 height 17
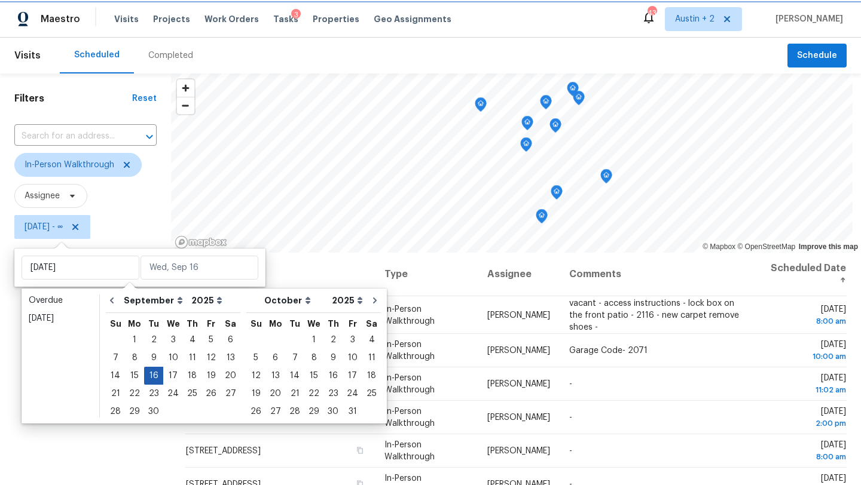
type input "Tue, Sep 16"
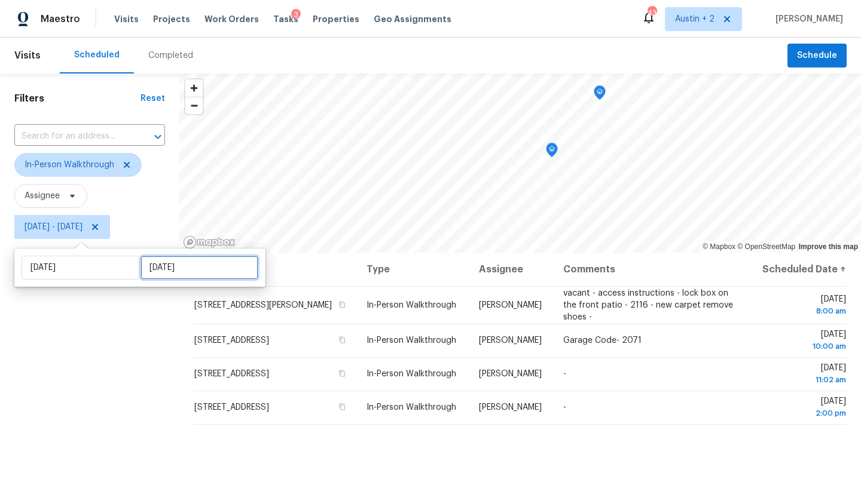
click at [176, 270] on input "Tue, Sep 16" at bounding box center [199, 268] width 118 height 24
select select "8"
select select "2025"
select select "9"
select select "2025"
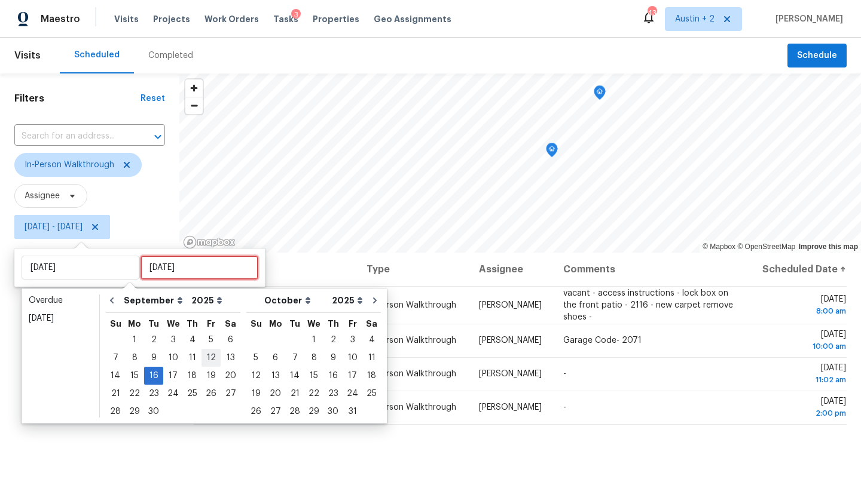
type input "Fri, Sep 12"
type input "Tue, Sep 16"
click at [205, 378] on div "19" at bounding box center [210, 376] width 19 height 17
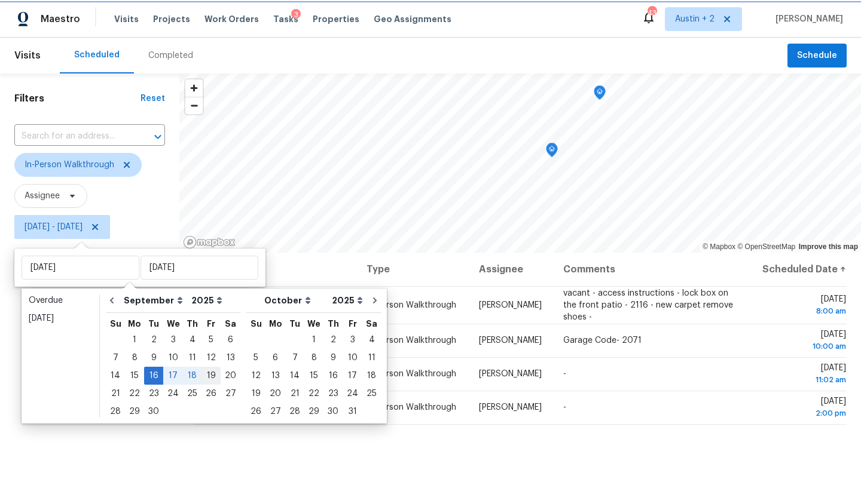
type input "Fri, Sep 19"
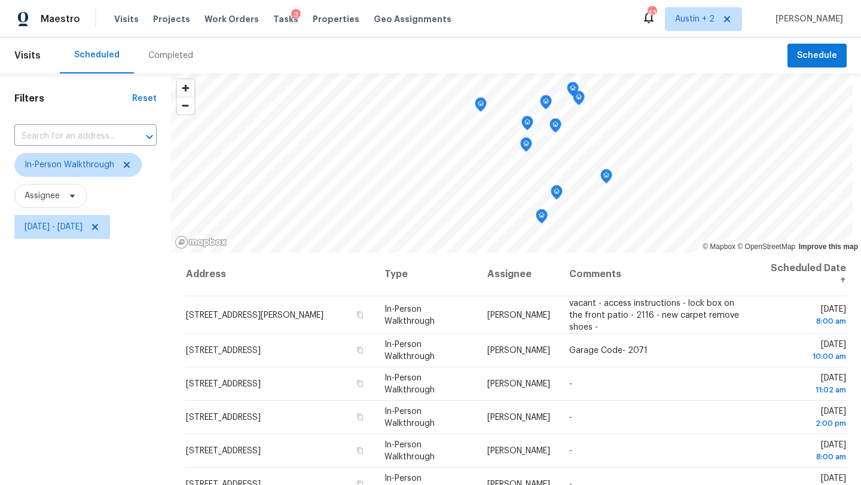
click at [99, 374] on div "Filters Reset ​ In-Person Walkthrough Assignee Tue, Sep 16 - Fri, Sep 19" at bounding box center [85, 358] width 171 height 568
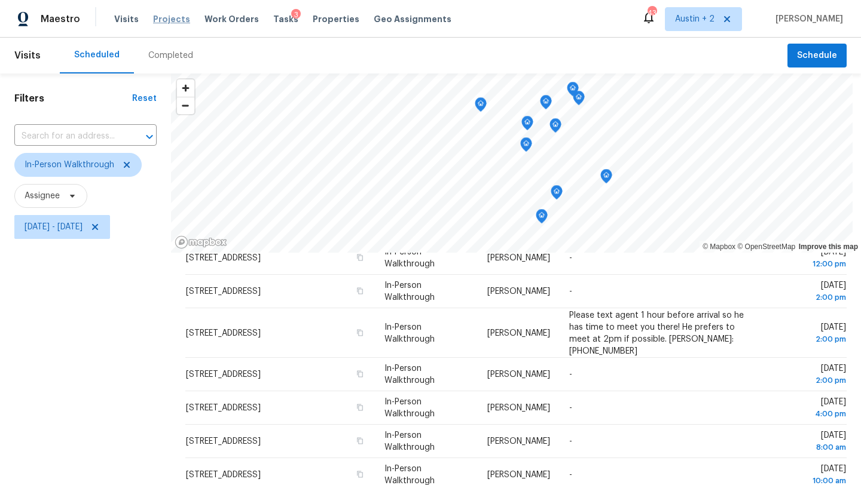
click at [160, 17] on span "Projects" at bounding box center [171, 19] width 37 height 12
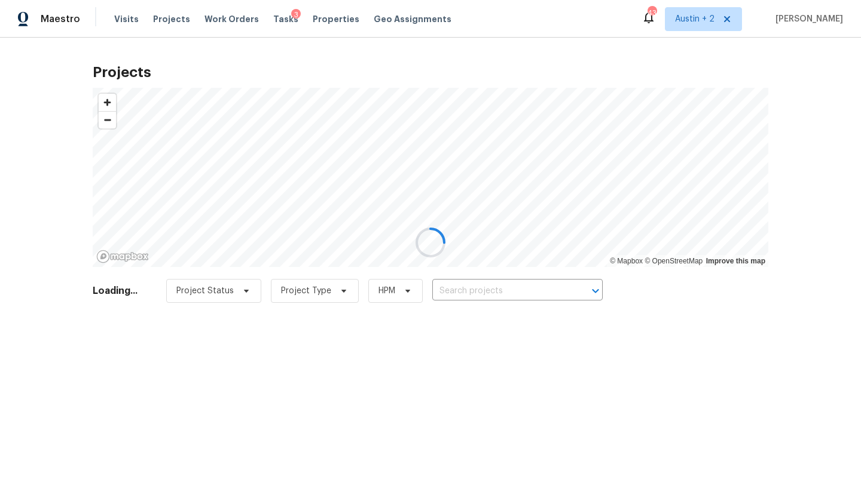
click at [488, 291] on div at bounding box center [430, 242] width 861 height 485
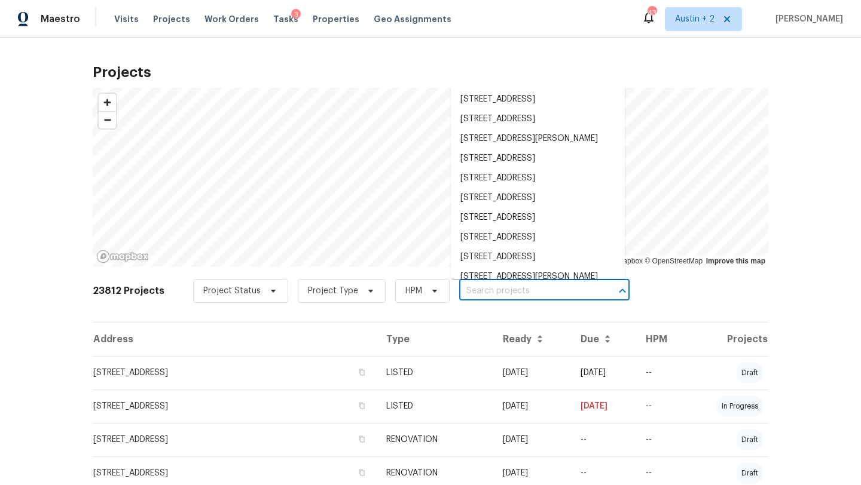
click at [488, 291] on input "text" at bounding box center [527, 291] width 137 height 19
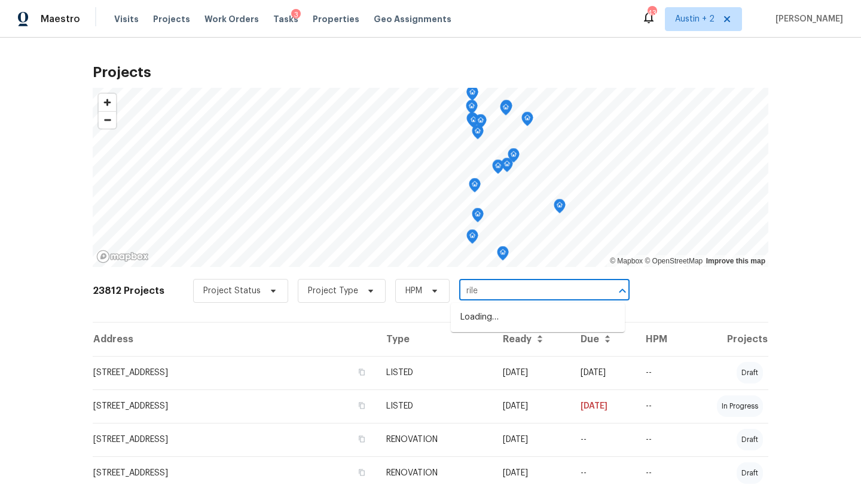
type input "riley"
click at [486, 319] on li "2405 Riley Dr, Killeen, TX 76542" at bounding box center [538, 318] width 174 height 20
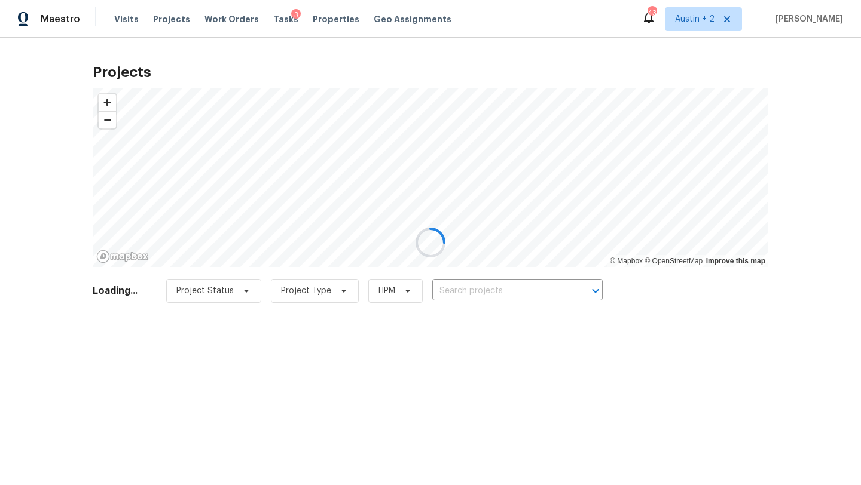
type input "2405 Riley Dr, Killeen, TX 76542"
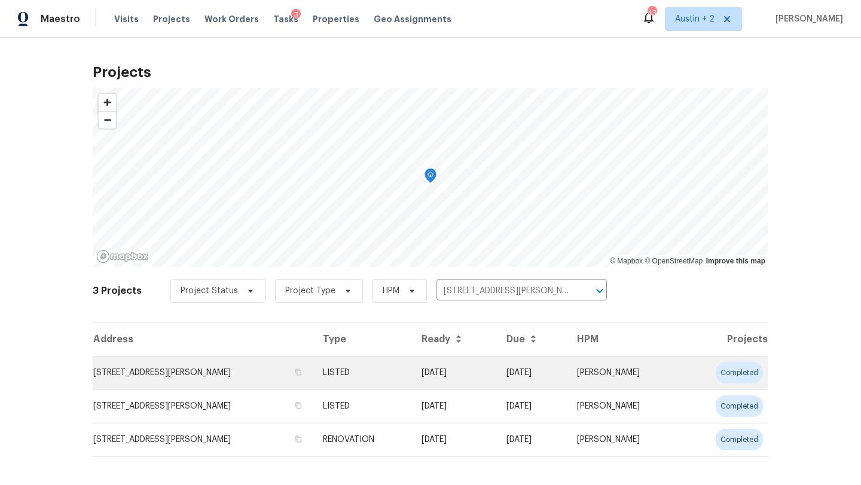
click at [276, 368] on td "2405 Riley Dr, Killeen, TX 76542" at bounding box center [203, 372] width 221 height 33
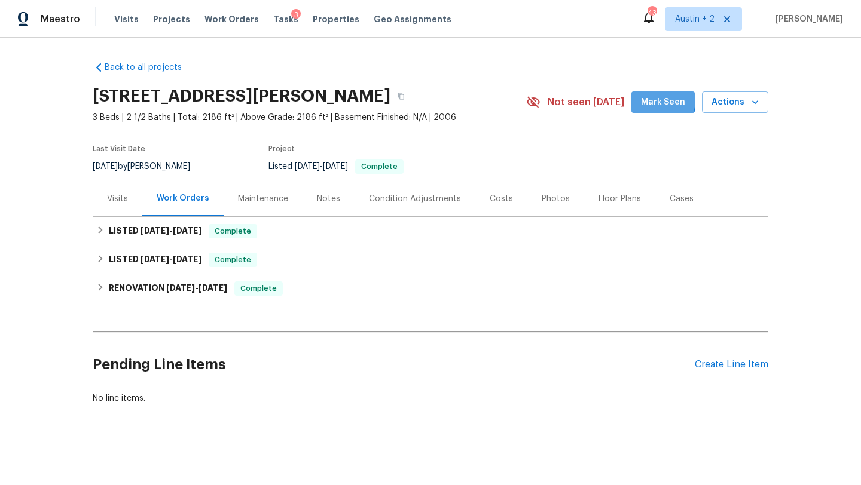
click at [652, 99] on span "Mark Seen" at bounding box center [663, 102] width 44 height 15
click at [398, 96] on icon "button" at bounding box center [401, 96] width 7 height 7
click at [117, 201] on div "Visits" at bounding box center [117, 199] width 21 height 12
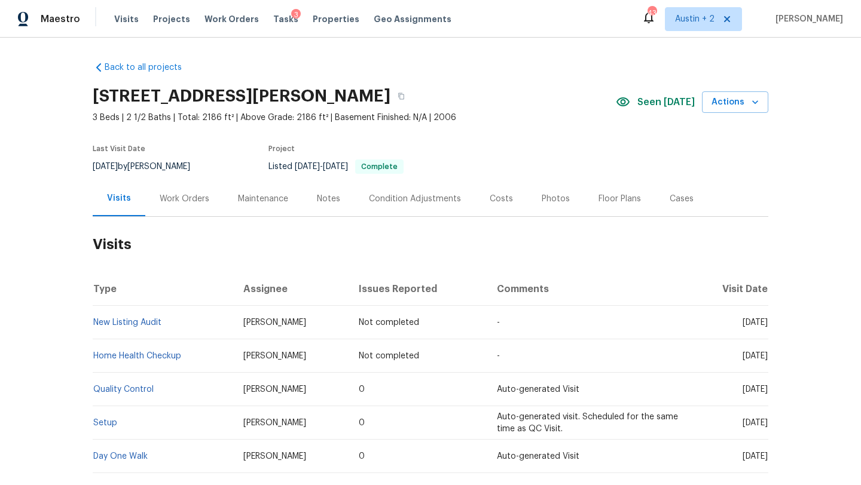
click at [544, 203] on div "Photos" at bounding box center [556, 199] width 28 height 12
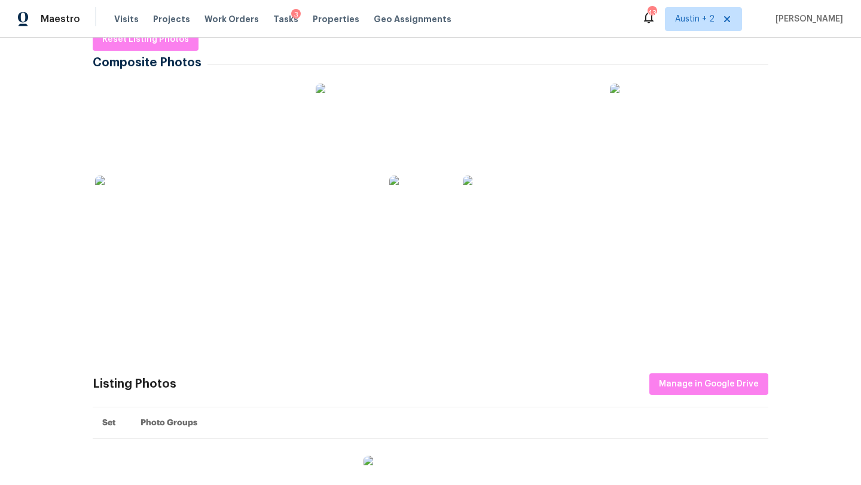
scroll to position [224, 0]
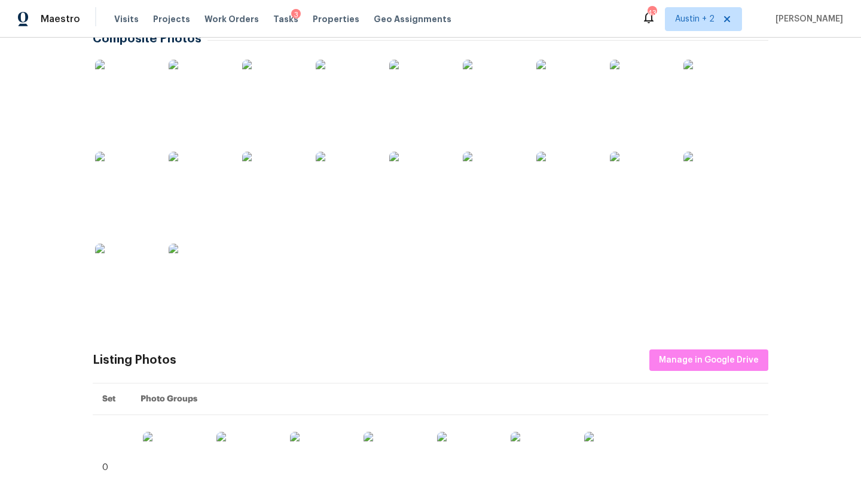
click at [207, 267] on img at bounding box center [199, 274] width 60 height 60
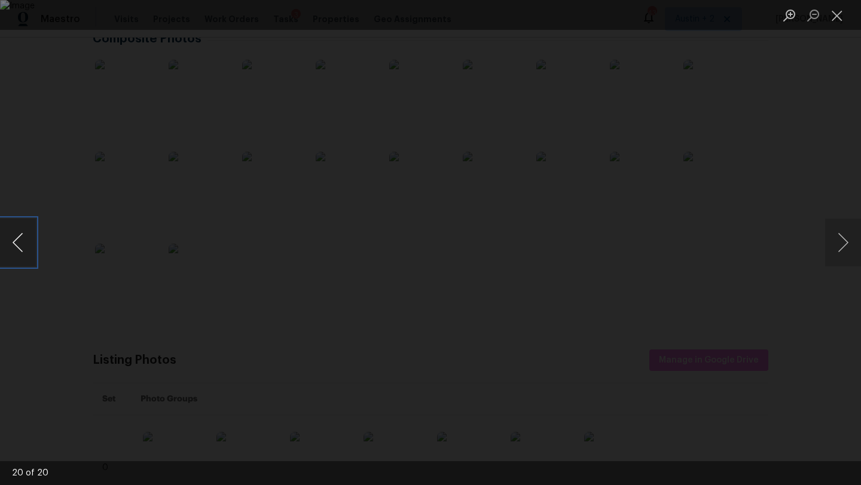
click at [22, 239] on button "Previous image" at bounding box center [18, 243] width 36 height 48
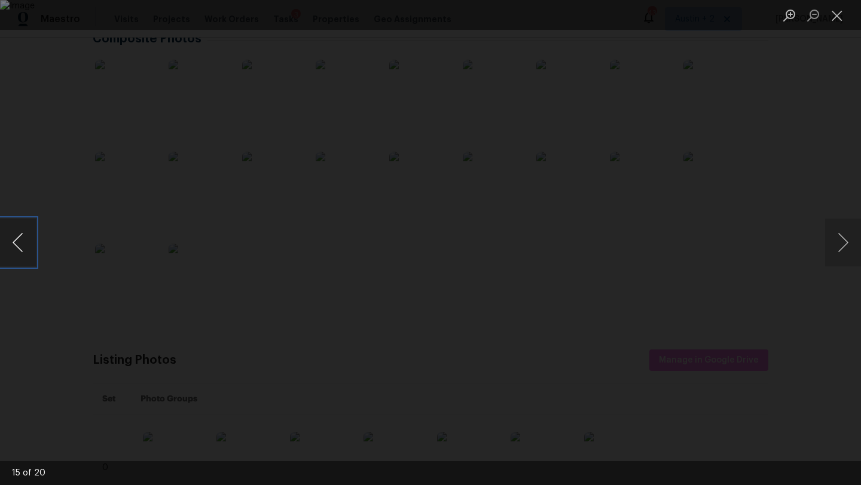
click at [22, 239] on button "Previous image" at bounding box center [18, 243] width 36 height 48
click at [839, 14] on button "Close lightbox" at bounding box center [837, 15] width 24 height 21
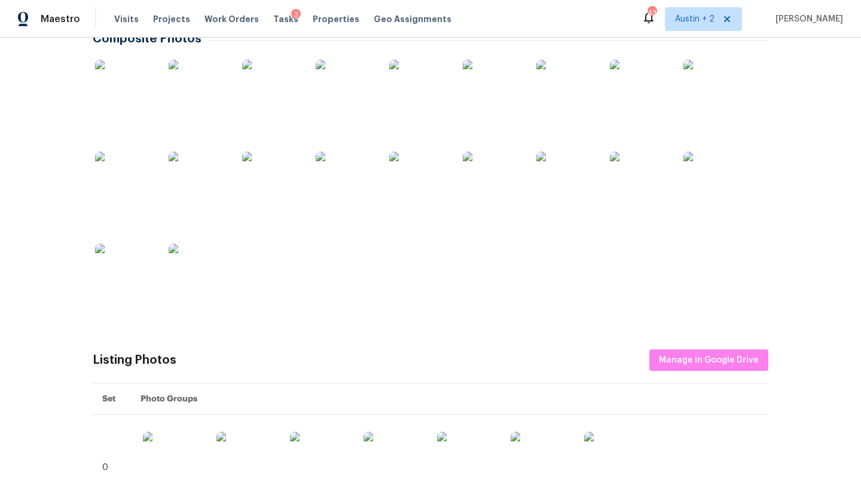
scroll to position [0, 0]
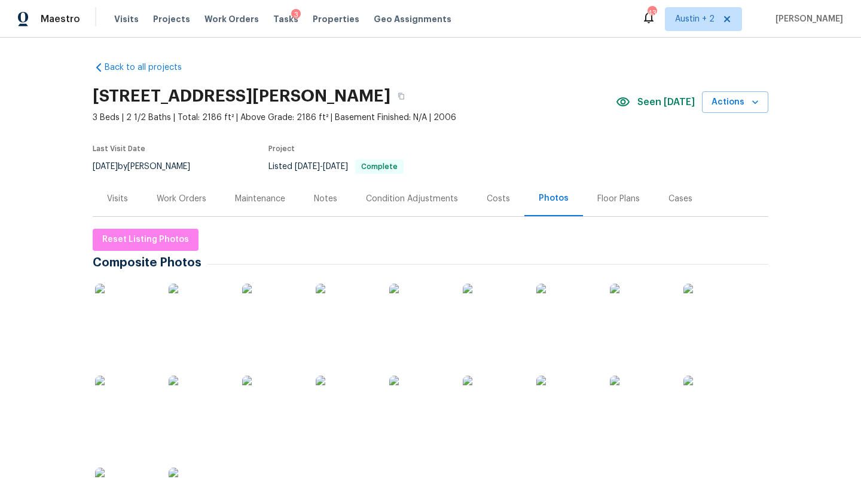
click at [332, 201] on div "Notes" at bounding box center [325, 199] width 23 height 12
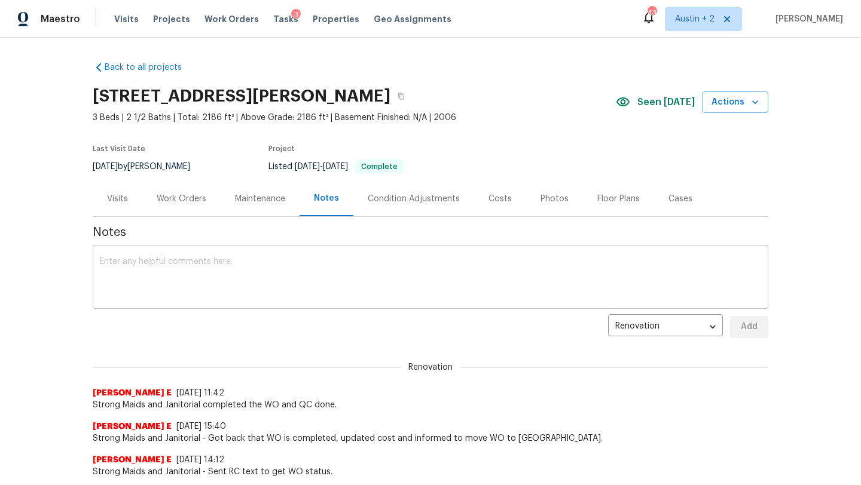
click at [237, 256] on div "x ​" at bounding box center [431, 278] width 676 height 61
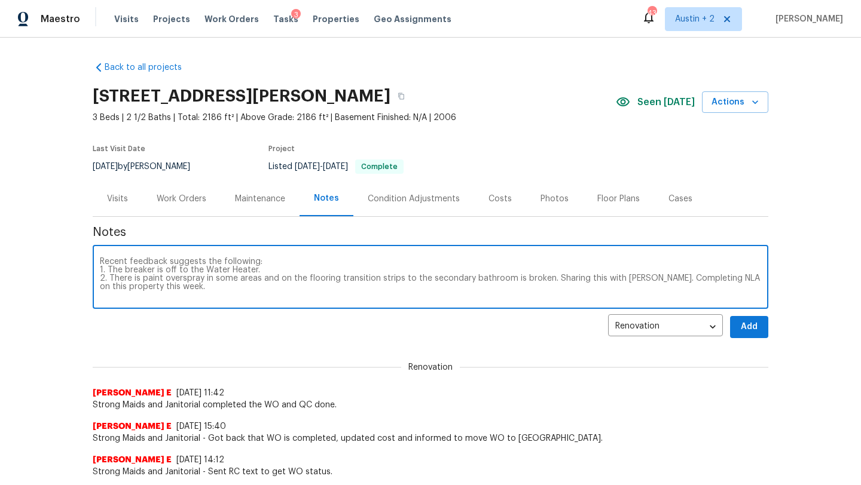
drag, startPoint x: 216, startPoint y: 293, endPoint x: 21, endPoint y: 209, distance: 212.3
click at [21, 209] on div "Back to all projects 2405 Riley Dr, Killeen, TX 76542 3 Beds | 2 1/2 Baths | To…" at bounding box center [430, 262] width 861 height 448
type textarea "Recent feedback suggests the following: 1. The breaker is off to the Water Heat…"
click at [748, 330] on span "Add" at bounding box center [748, 327] width 19 height 15
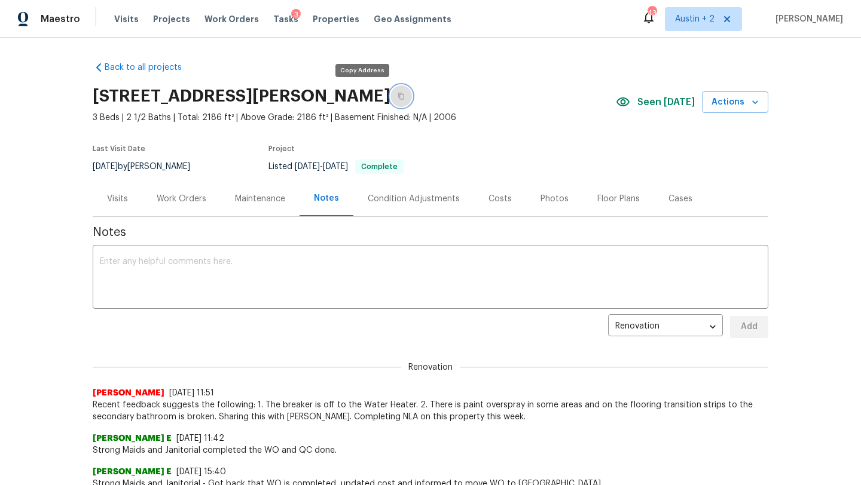
click at [398, 93] on icon "button" at bounding box center [401, 96] width 7 height 7
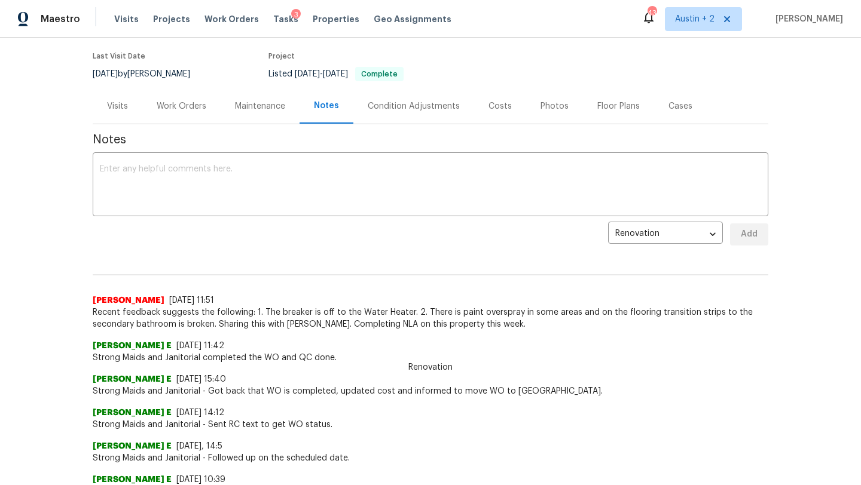
scroll to position [93, 0]
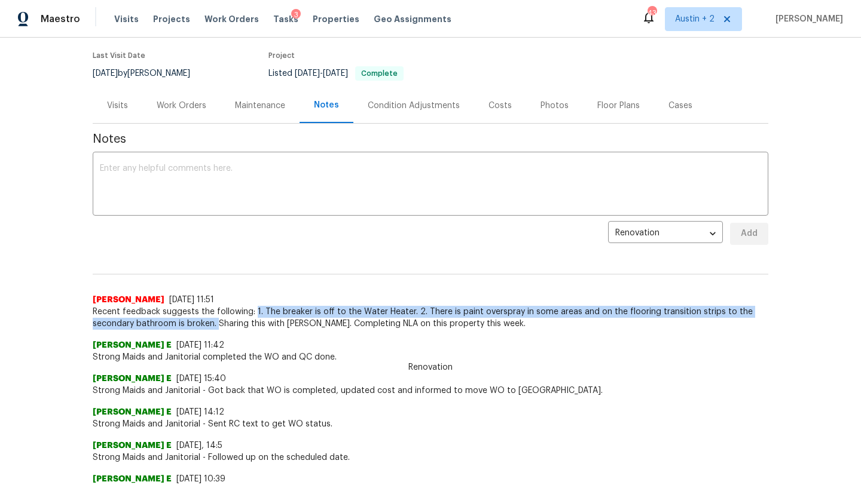
drag, startPoint x: 254, startPoint y: 310, endPoint x: 216, endPoint y: 322, distance: 40.1
click at [216, 322] on span "Recent feedback suggests the following: 1. The breaker is off to the Water Heat…" at bounding box center [431, 318] width 676 height 24
copy span "1. The breaker is off to the Water Heater. 2. There is paint overspray in some …"
click at [163, 18] on span "Projects" at bounding box center [171, 19] width 37 height 12
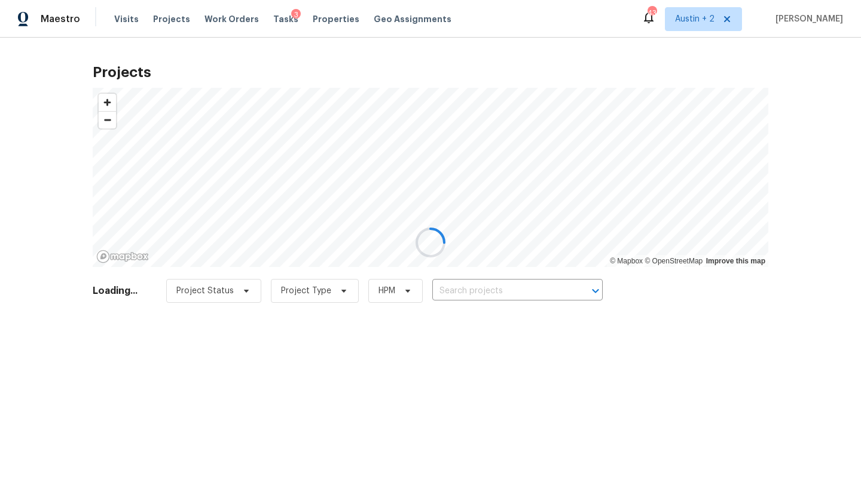
click at [466, 288] on div at bounding box center [430, 242] width 861 height 485
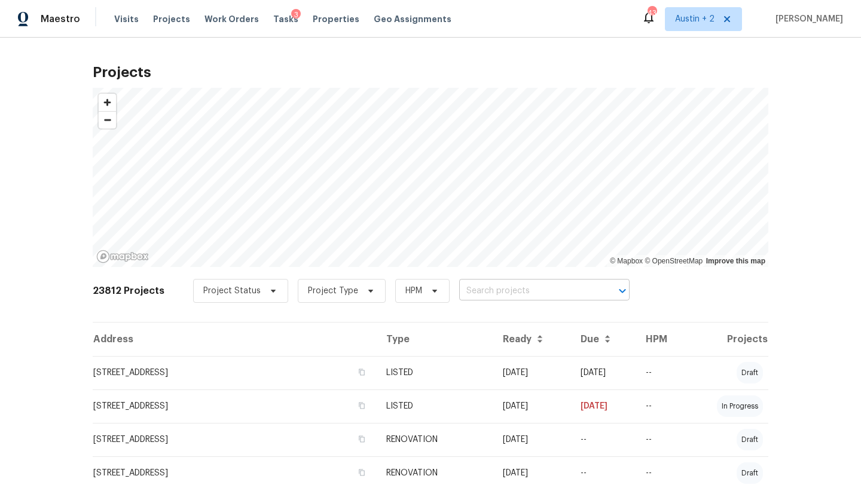
click at [465, 289] on input "text" at bounding box center [527, 291] width 137 height 19
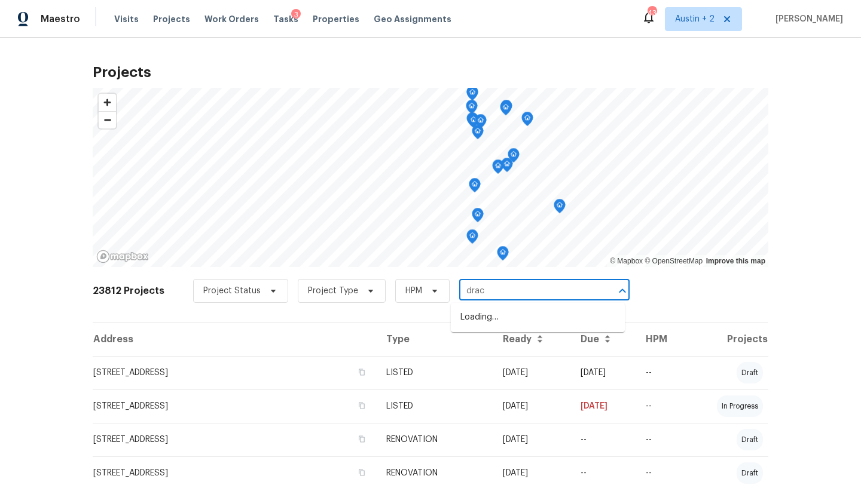
type input "draco"
click at [481, 337] on li "812 Draco Dr, Killeen, TX 76542" at bounding box center [538, 338] width 174 height 20
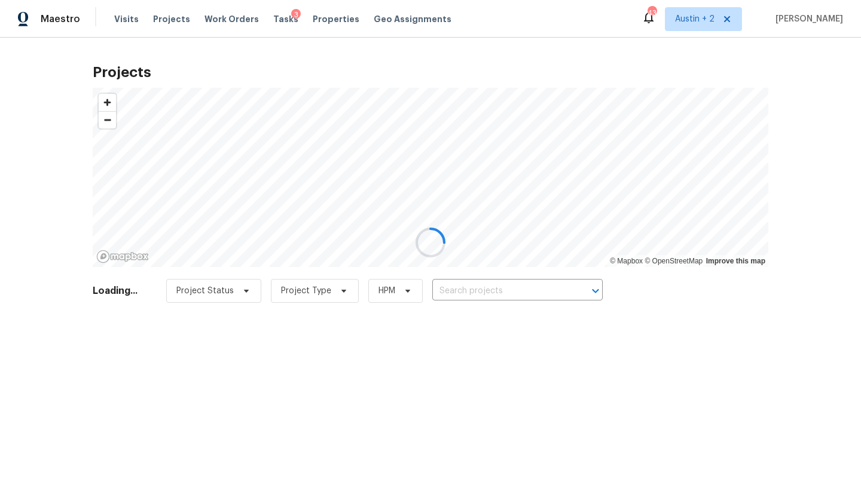
type input "812 Draco Dr, Killeen, TX 76542"
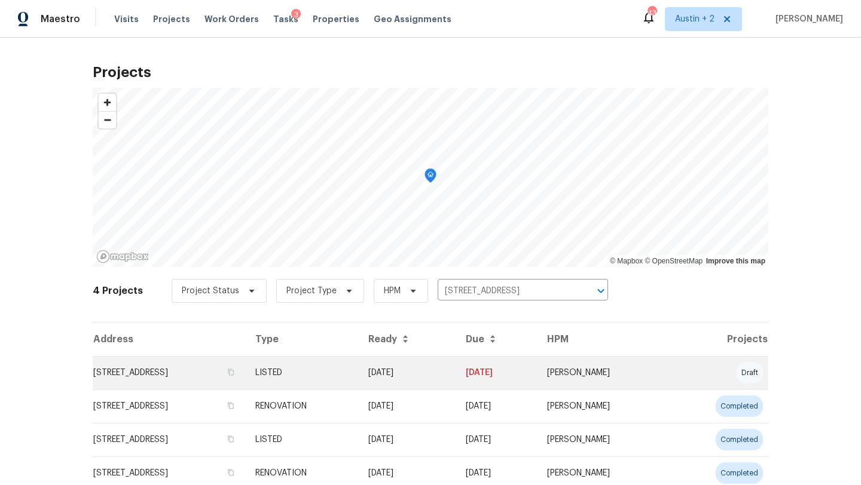
click at [183, 378] on td "812 Draco Dr, Killeen, TX 76542" at bounding box center [169, 372] width 153 height 33
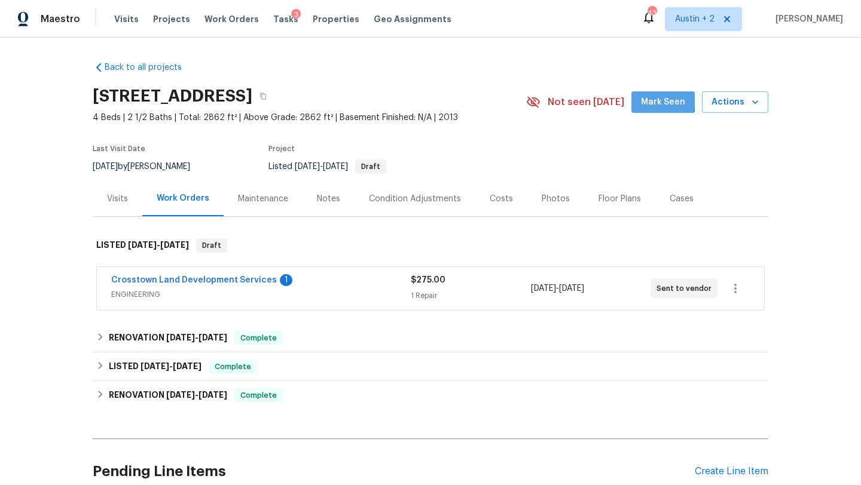
click at [659, 101] on span "Mark Seen" at bounding box center [663, 102] width 44 height 15
click at [274, 100] on button "button" at bounding box center [263, 96] width 22 height 22
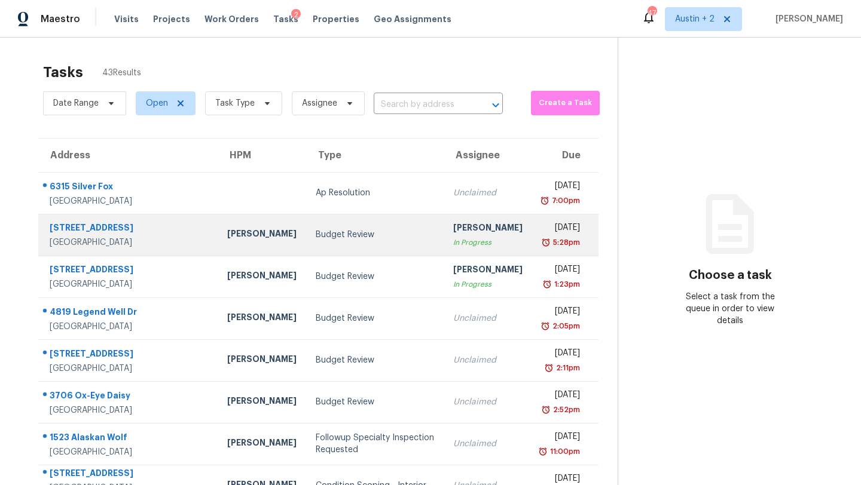
click at [121, 227] on div "[STREET_ADDRESS]" at bounding box center [129, 229] width 158 height 15
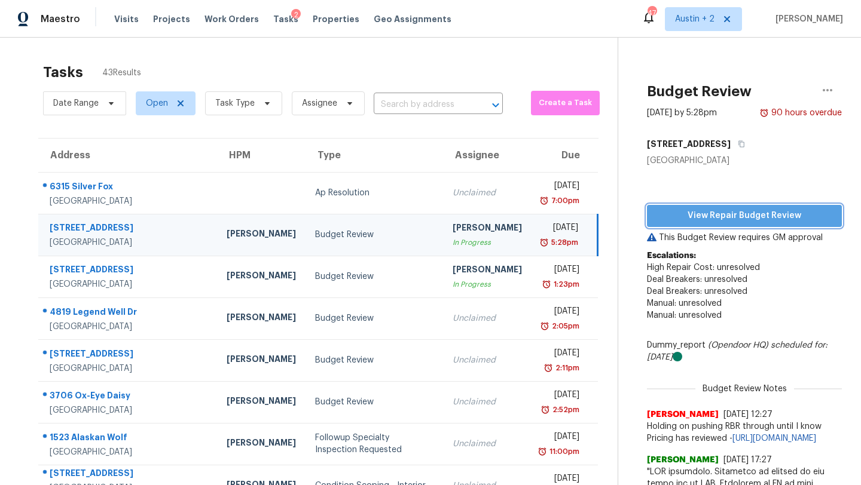
click at [684, 216] on span "View Repair Budget Review" at bounding box center [744, 216] width 176 height 15
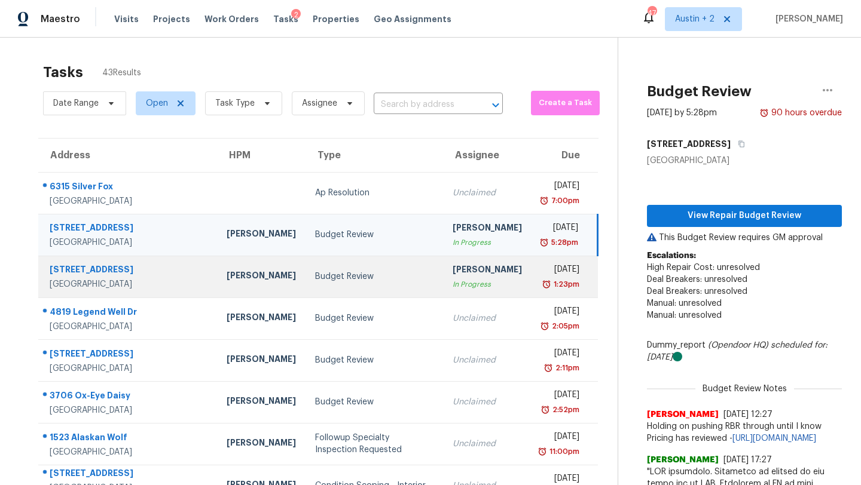
click at [315, 274] on div "Budget Review" at bounding box center [374, 277] width 118 height 12
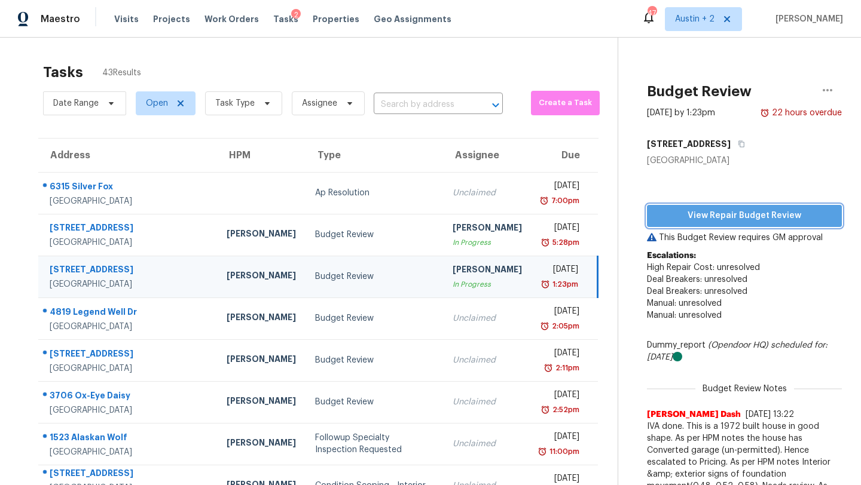
click at [680, 221] on span "View Repair Budget Review" at bounding box center [744, 216] width 176 height 15
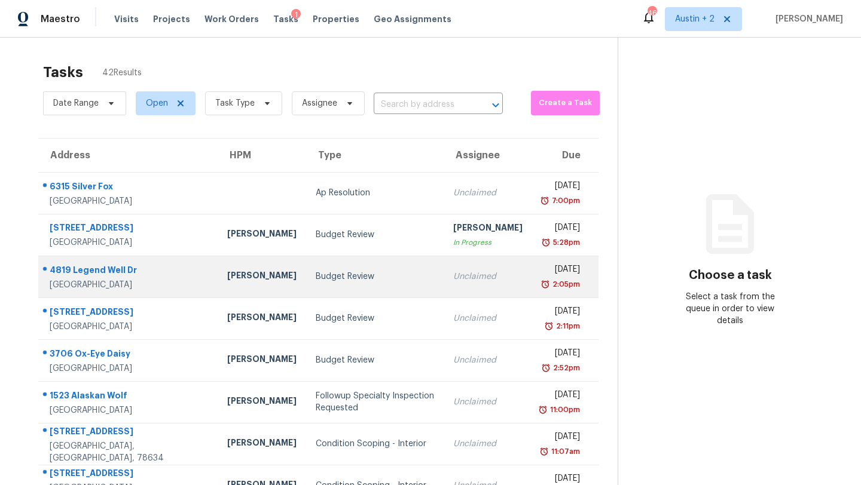
scroll to position [137, 0]
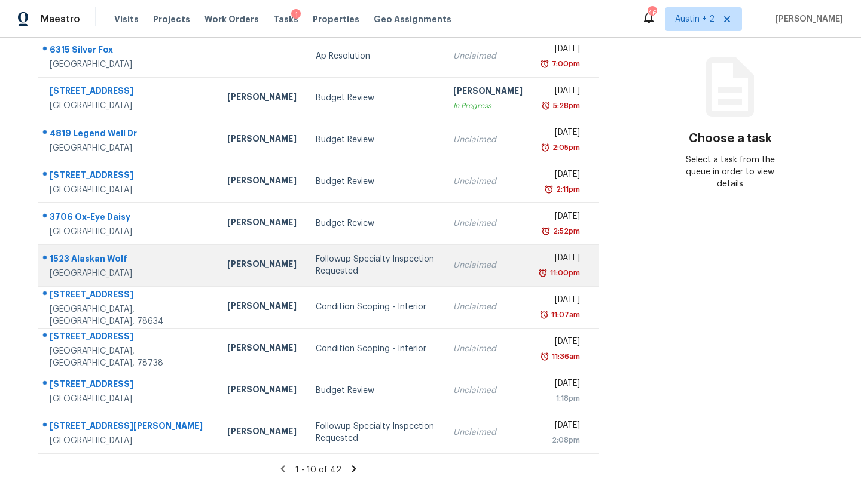
click at [316, 261] on div "Followup Specialty Inspection Requested" at bounding box center [375, 265] width 118 height 24
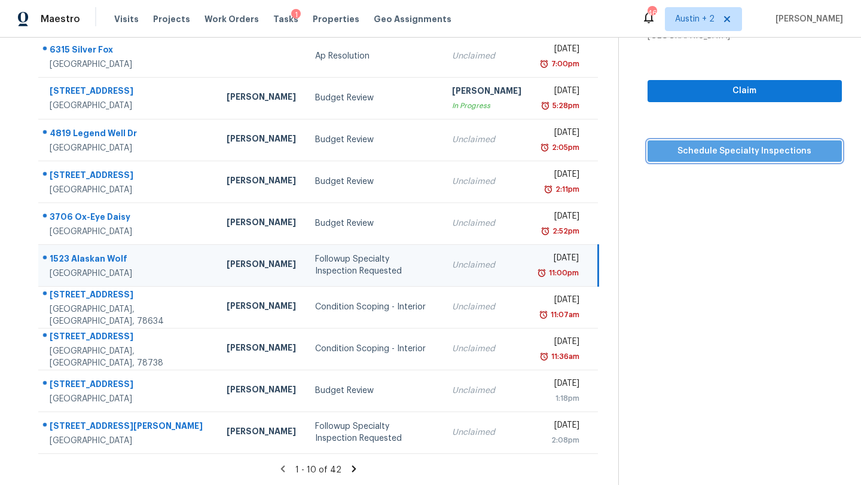
click at [696, 154] on span "Schedule Specialty Inspections" at bounding box center [744, 151] width 175 height 15
